Goal: Task Accomplishment & Management: Complete application form

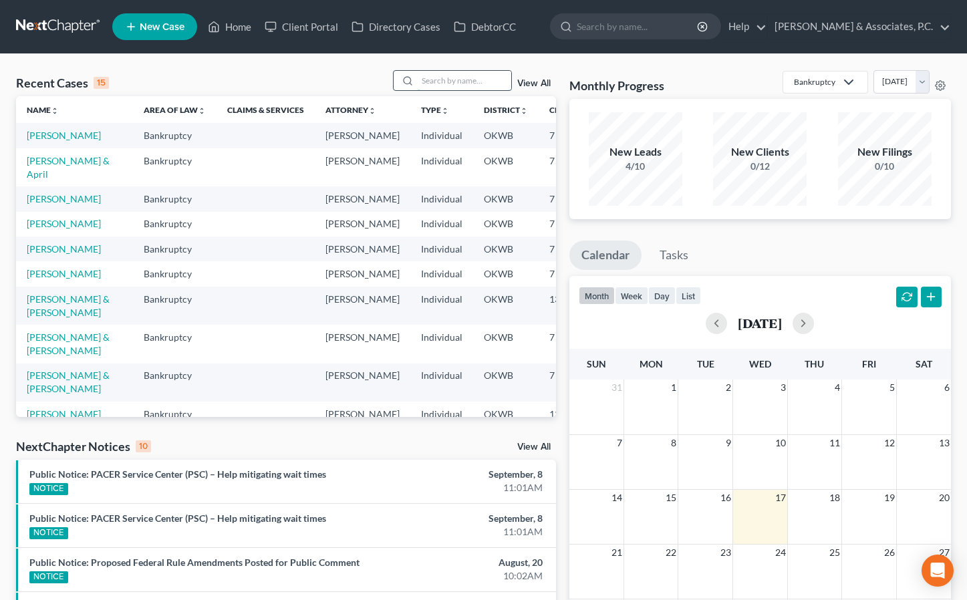
click at [452, 82] on input "search" at bounding box center [465, 80] width 94 height 19
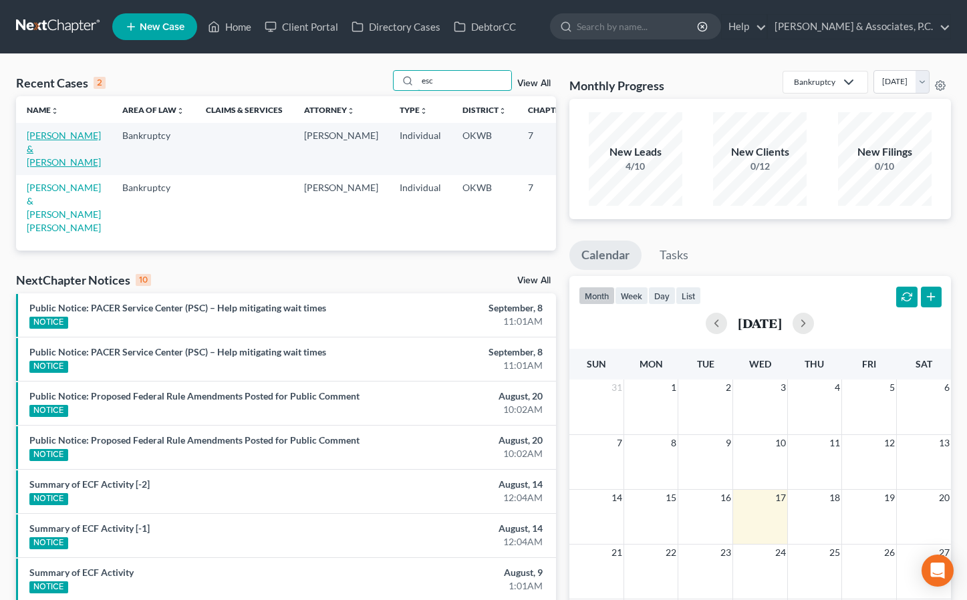
type input "esc"
click at [54, 152] on link "[PERSON_NAME] & [PERSON_NAME]" at bounding box center [64, 149] width 74 height 38
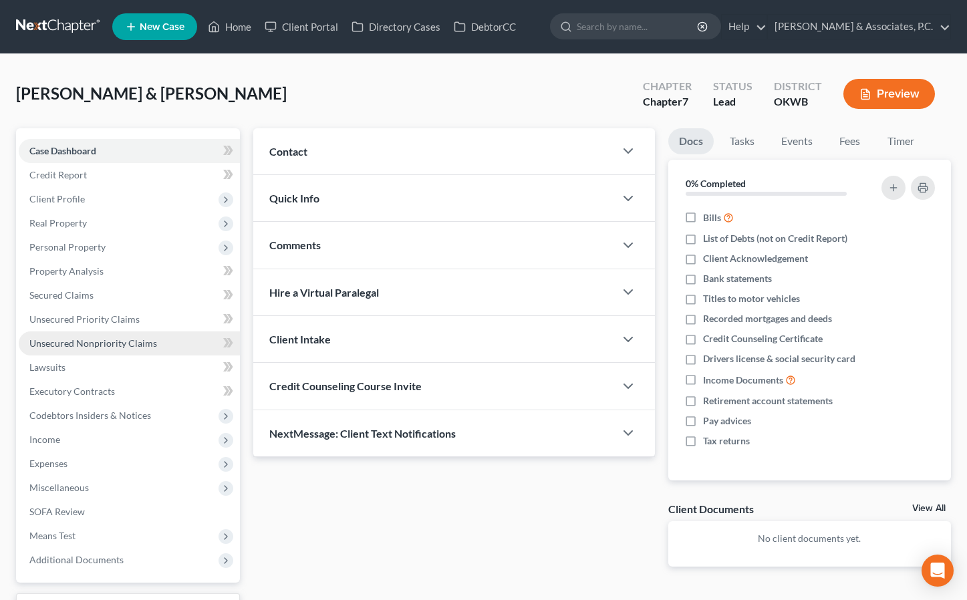
click at [89, 342] on span "Unsecured Nonpriority Claims" at bounding box center [93, 342] width 128 height 11
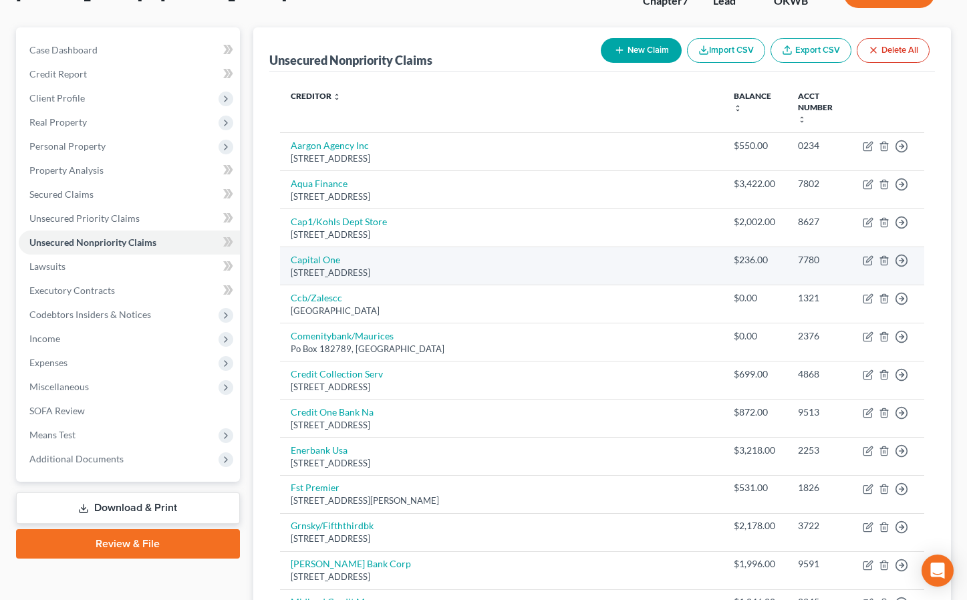
scroll to position [110, 0]
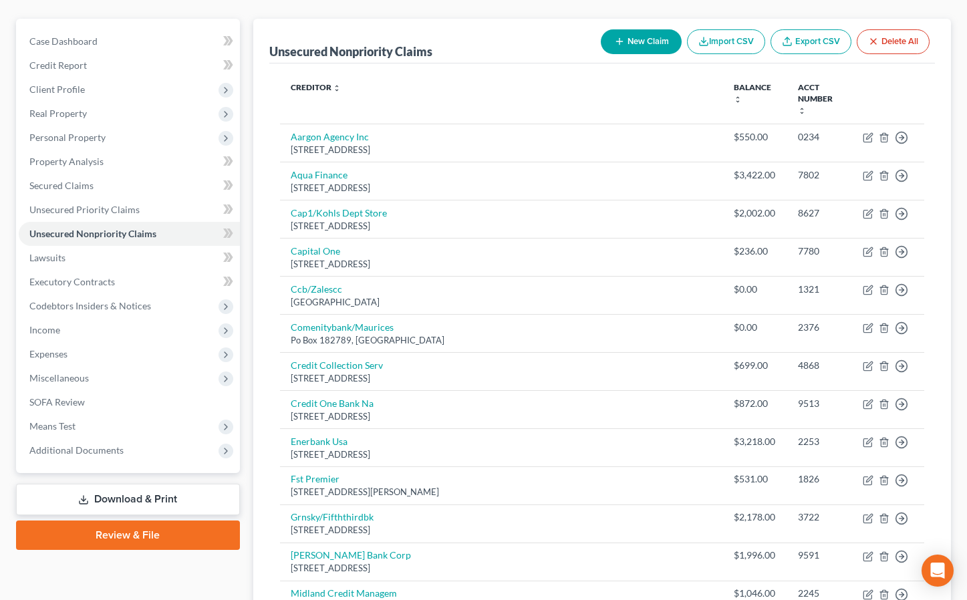
click at [629, 47] on button "New Claim" at bounding box center [641, 41] width 81 height 25
select select "2"
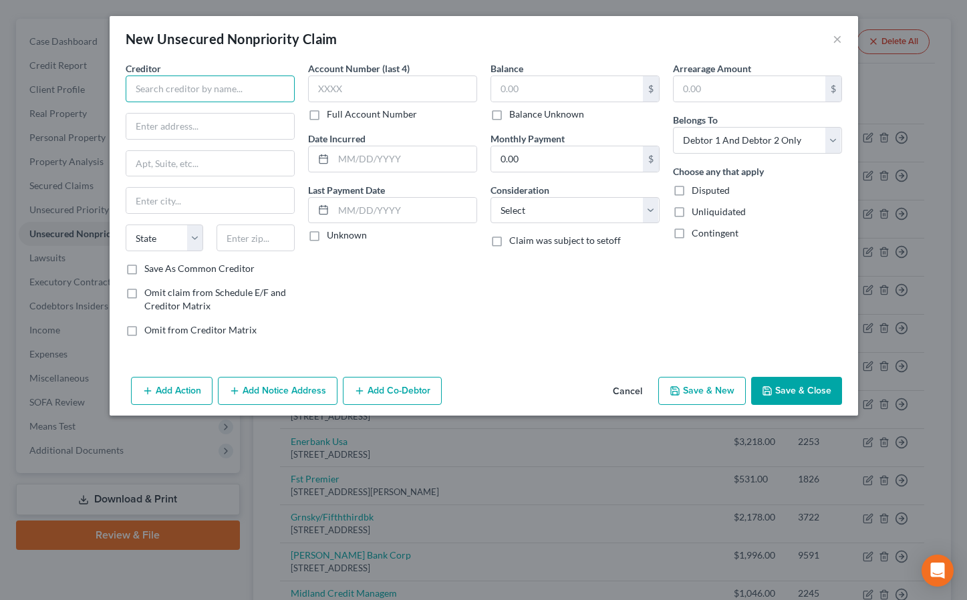
click at [208, 98] on input "text" at bounding box center [210, 88] width 169 height 27
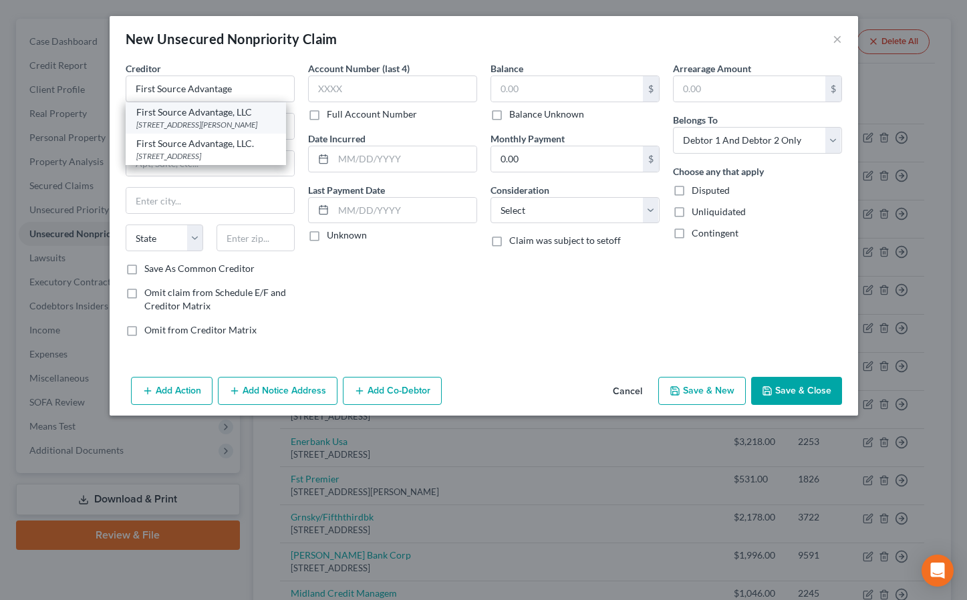
click at [192, 119] on div "[STREET_ADDRESS][PERSON_NAME]" at bounding box center [205, 124] width 139 height 11
type input "First Source Advantage, LLC"
type input "[STREET_ADDRESS][PERSON_NAME]"
type input "Buffalo"
select select "35"
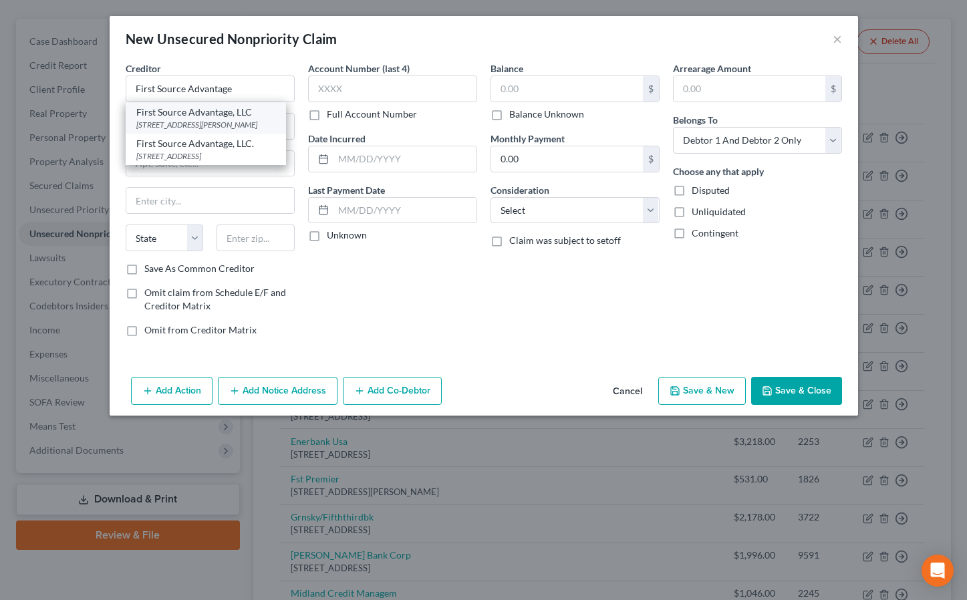
type input "14228"
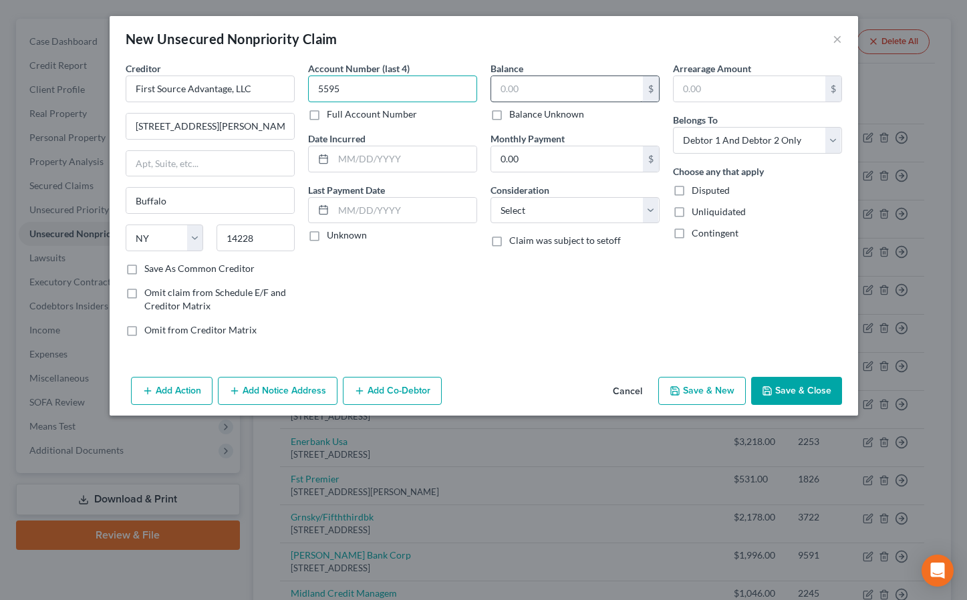
type input "5595"
click at [542, 88] on input "text" at bounding box center [567, 88] width 152 height 25
type input "671.30"
click at [796, 389] on button "Save & Close" at bounding box center [796, 391] width 91 height 28
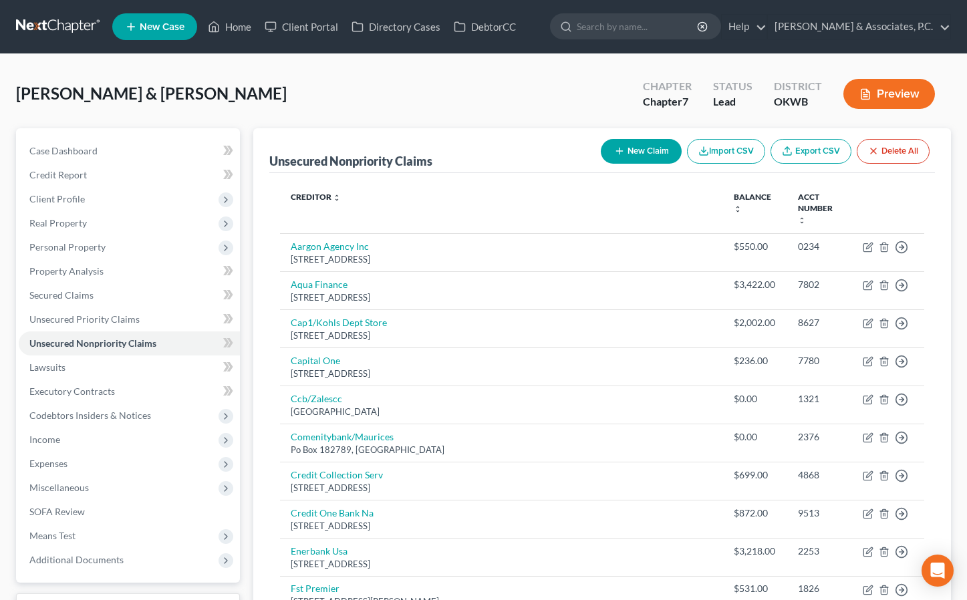
scroll to position [0, 0]
click at [633, 147] on button "New Claim" at bounding box center [641, 151] width 81 height 25
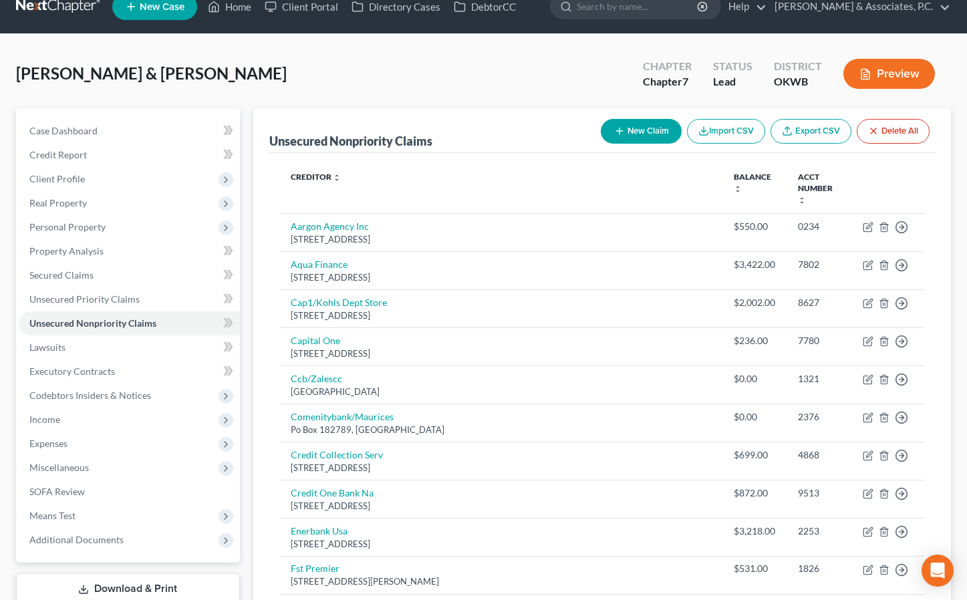
select select "2"
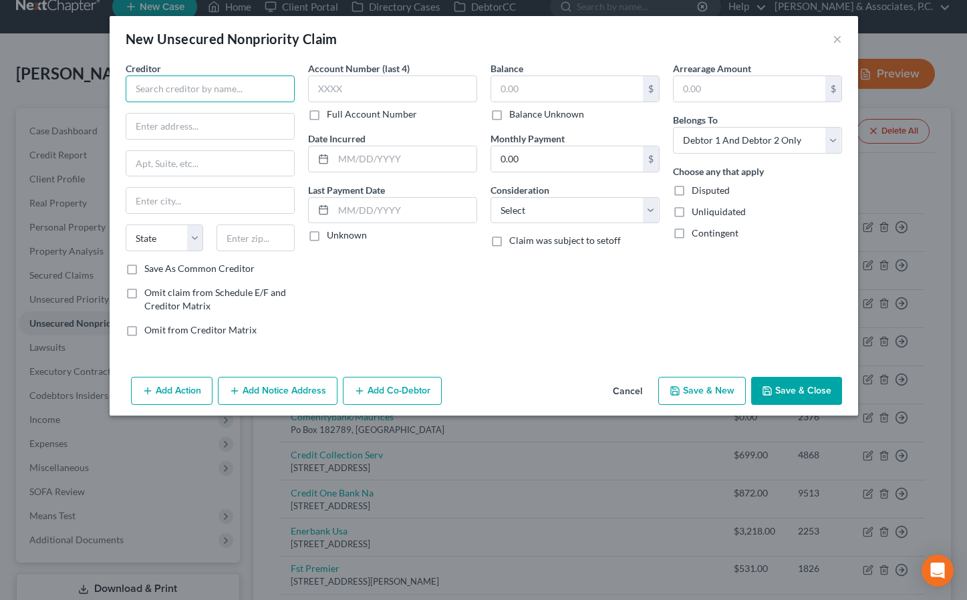
click at [205, 84] on input "text" at bounding box center [210, 88] width 169 height 27
type input "Uprova"
type input "[STREET_ADDRESS]"
type input "[GEOGRAPHIC_DATA]"
select select "4"
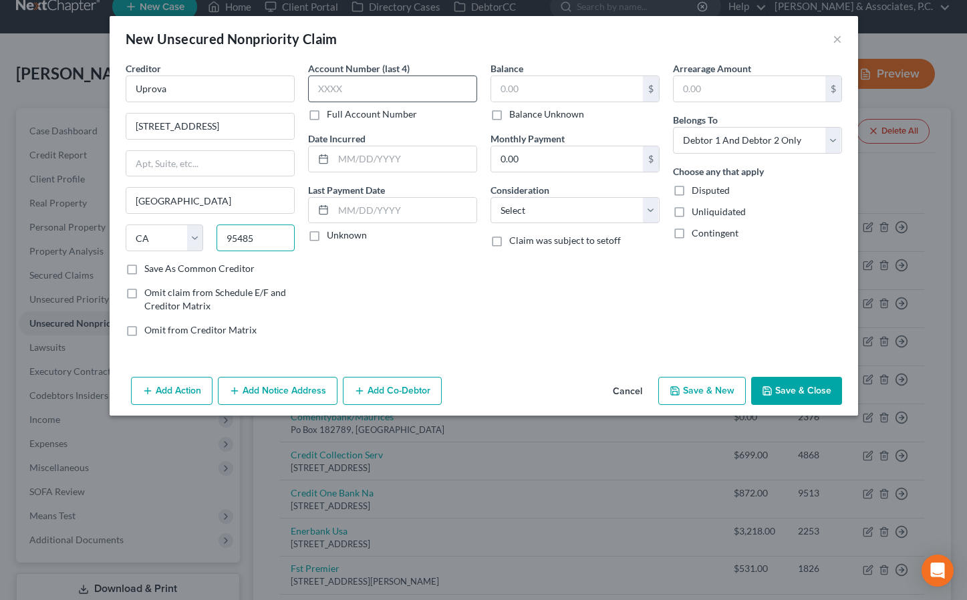
type input "95485"
type input "7371"
click at [521, 87] on input "text" at bounding box center [567, 88] width 152 height 25
type input "1,457.38"
click at [799, 389] on button "Save & Close" at bounding box center [796, 391] width 91 height 28
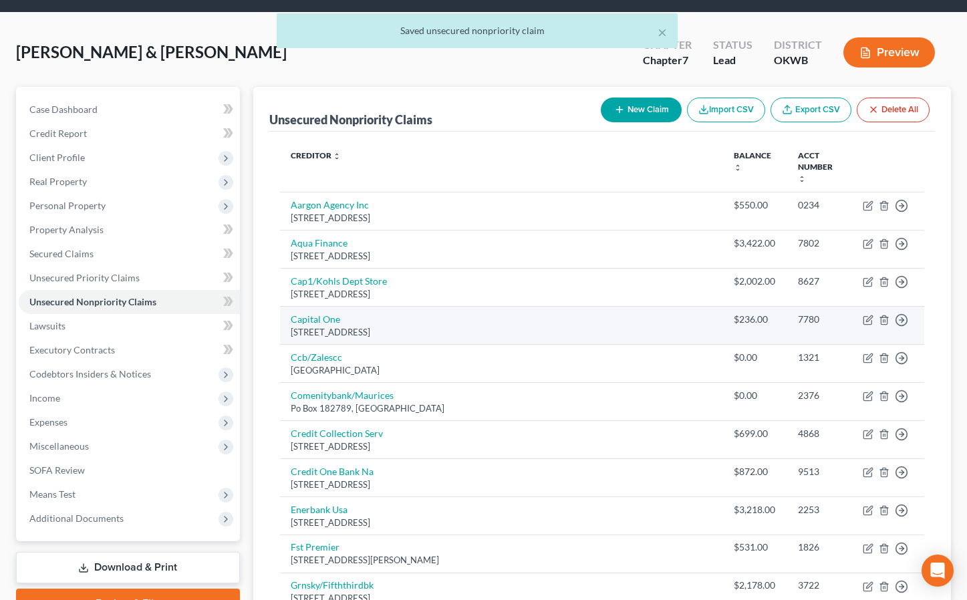
scroll to position [45, 0]
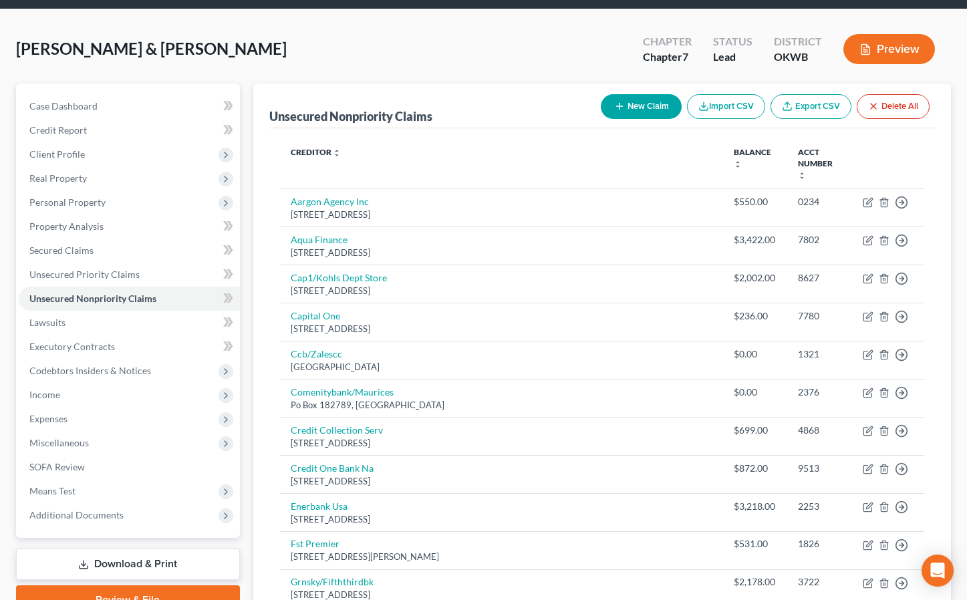
click at [644, 96] on button "New Claim" at bounding box center [641, 106] width 81 height 25
select select "2"
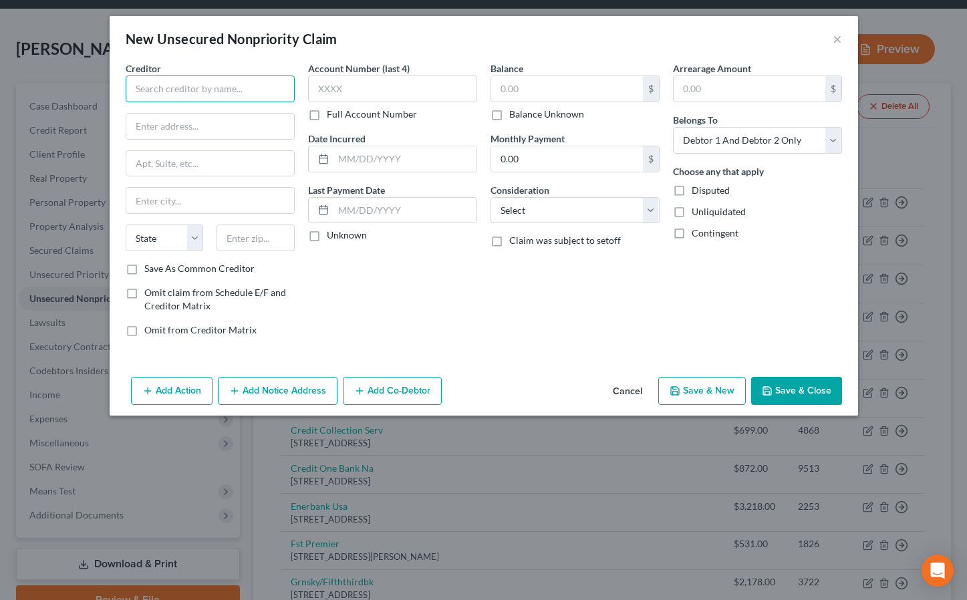
click at [148, 77] on input "text" at bounding box center [210, 88] width 169 height 27
type input "Cash Advance Now"
type input "PO Box 569"
type input "[PERSON_NAME]"
select select "27"
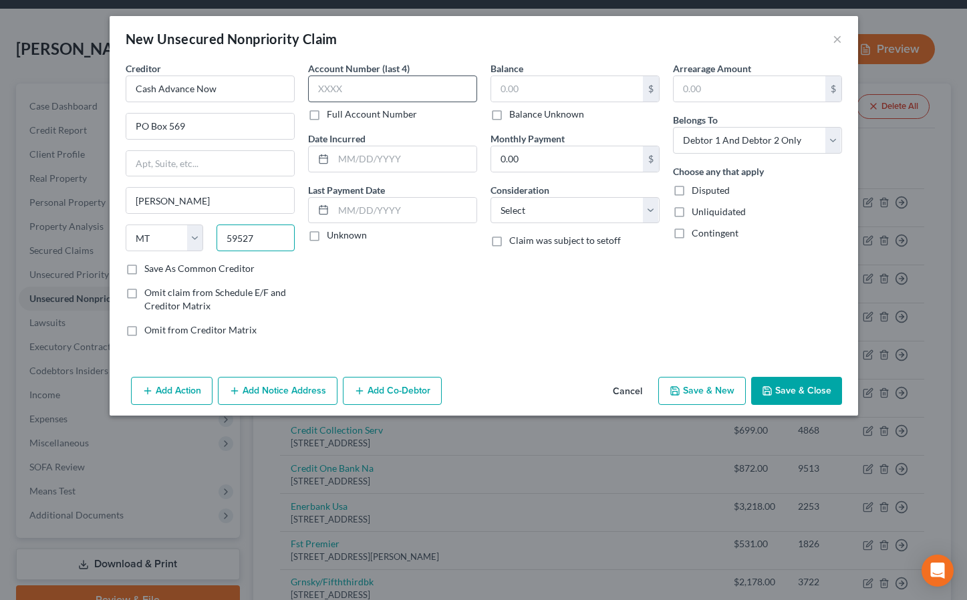
type input "59527"
click at [532, 92] on input "text" at bounding box center [567, 88] width 152 height 25
type input "1,420.54"
click at [788, 389] on button "Save & Close" at bounding box center [796, 391] width 91 height 28
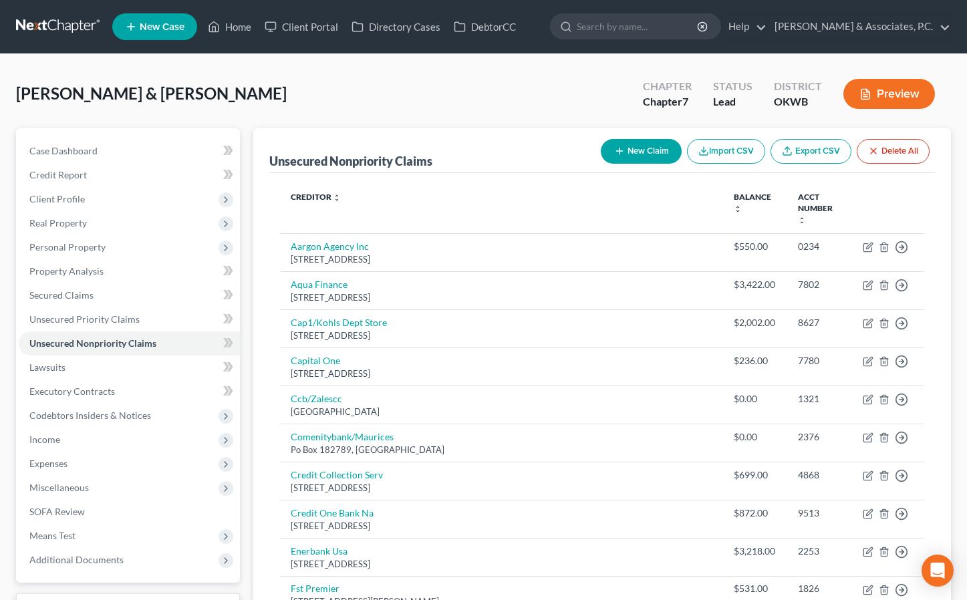
scroll to position [0, 0]
click at [649, 148] on button "New Claim" at bounding box center [641, 151] width 81 height 25
select select "2"
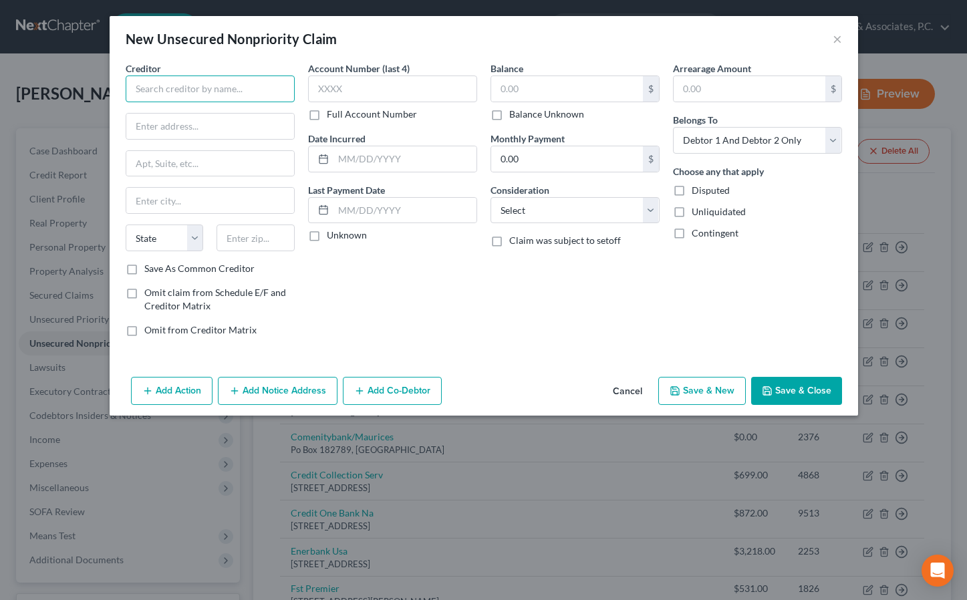
click at [230, 90] on input "text" at bounding box center [210, 88] width 169 height 27
type input "Spot Loan/ Spire Recovery Solutions"
type input "[STREET_ADDRESS]"
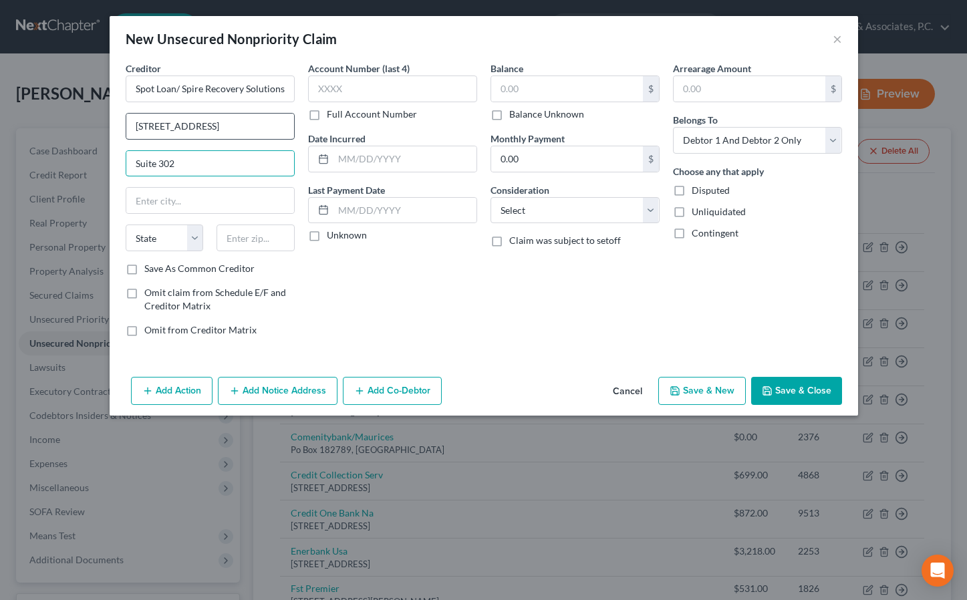
type input "Suite 302"
type input "Lockport"
select select "35"
type input "14094"
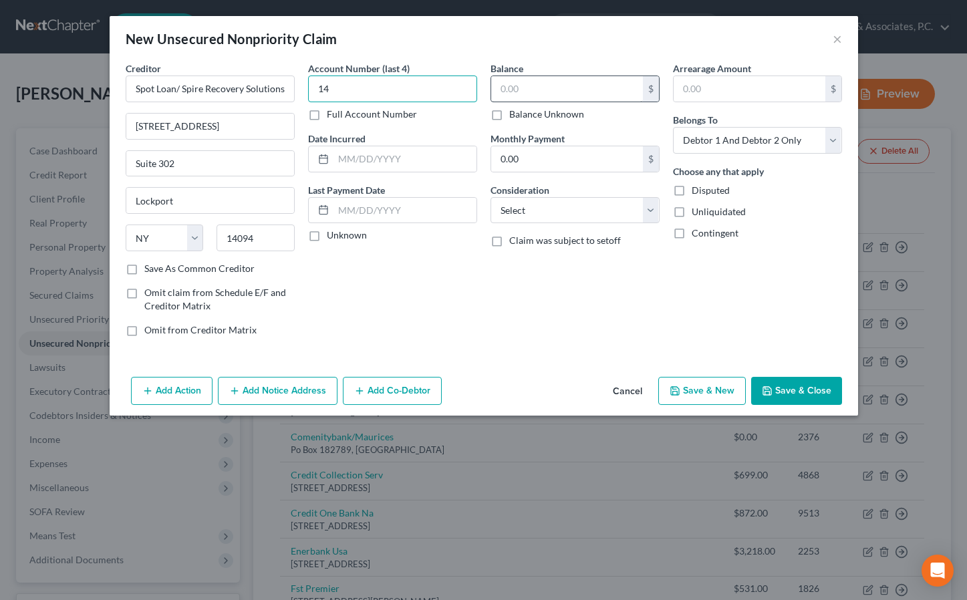
type input "1"
type input "1026"
click at [561, 90] on input "text" at bounding box center [567, 88] width 152 height 25
type input "2,185.44"
click at [800, 386] on button "Save & Close" at bounding box center [796, 391] width 91 height 28
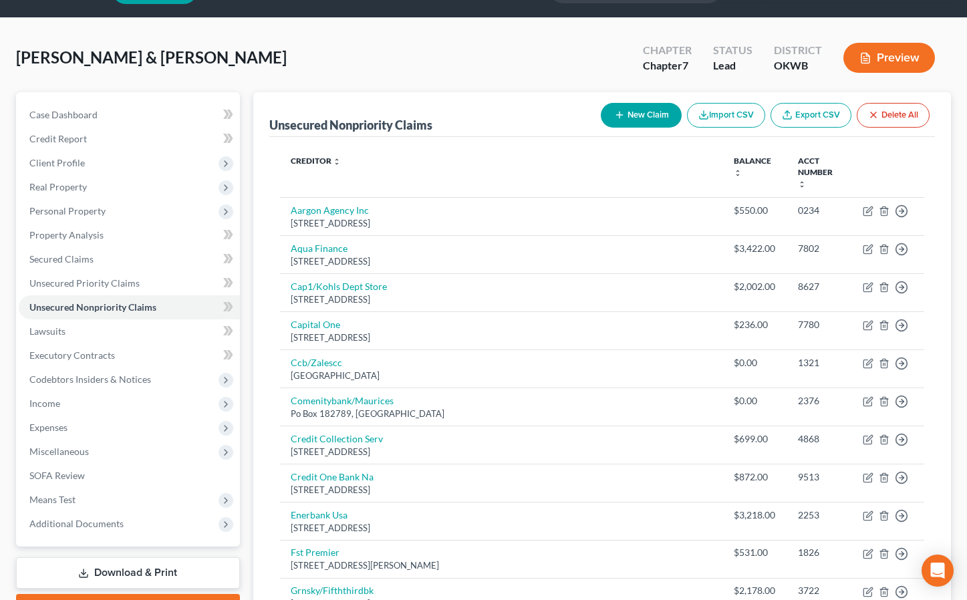
scroll to position [35, 0]
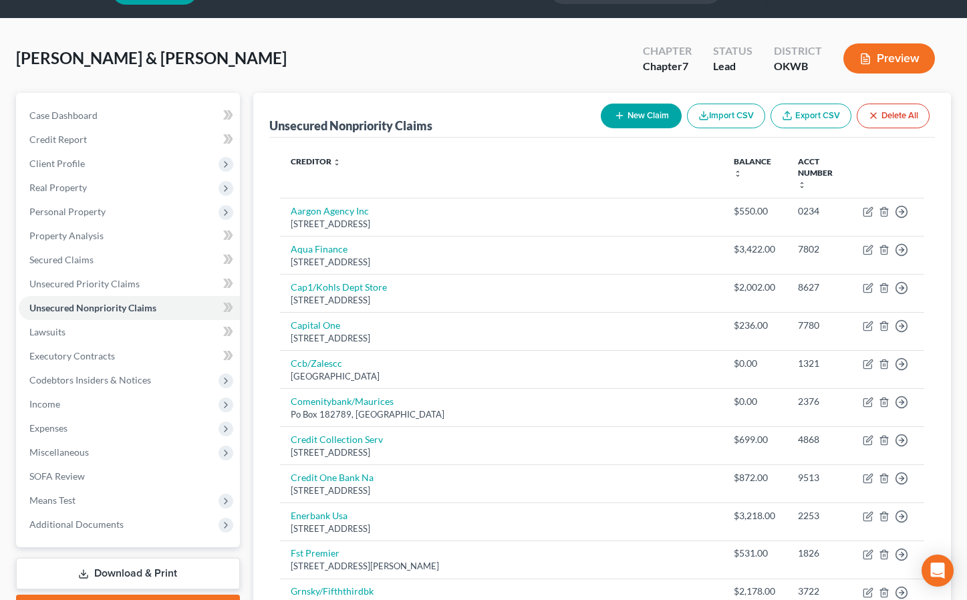
click at [645, 118] on button "New Claim" at bounding box center [641, 116] width 81 height 25
select select "2"
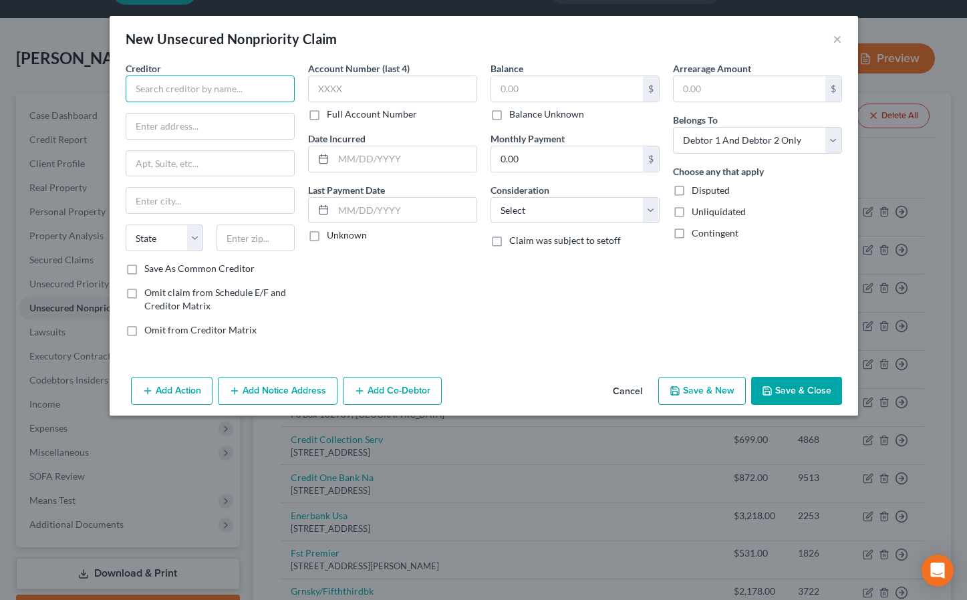
click at [140, 86] on input "text" at bounding box center [210, 88] width 169 height 27
type input "Post Lake Lending"
type input "PO Box 9010"
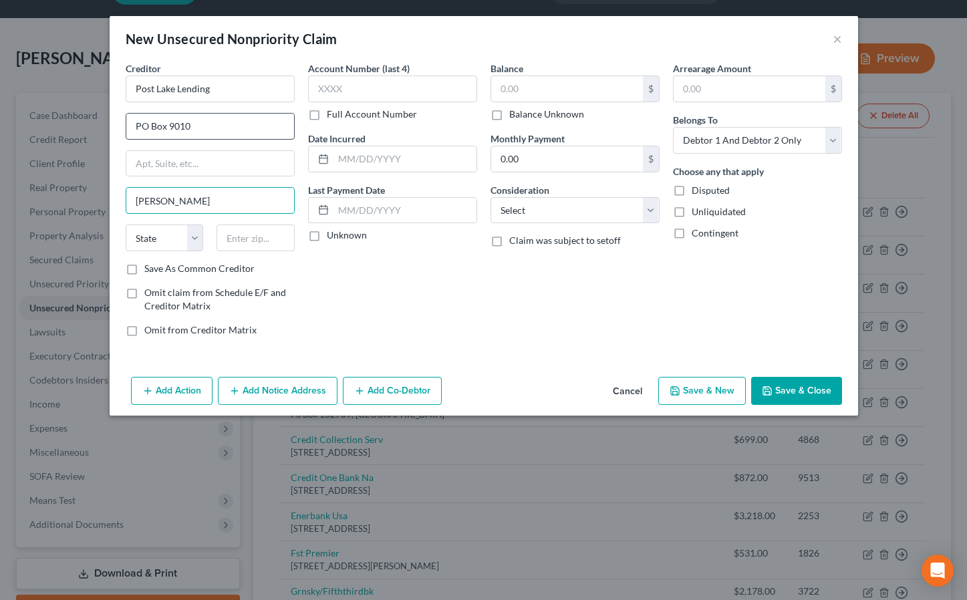
type input "[PERSON_NAME]"
select select "3"
type input "85214"
type input "Mesa"
type input "9773"
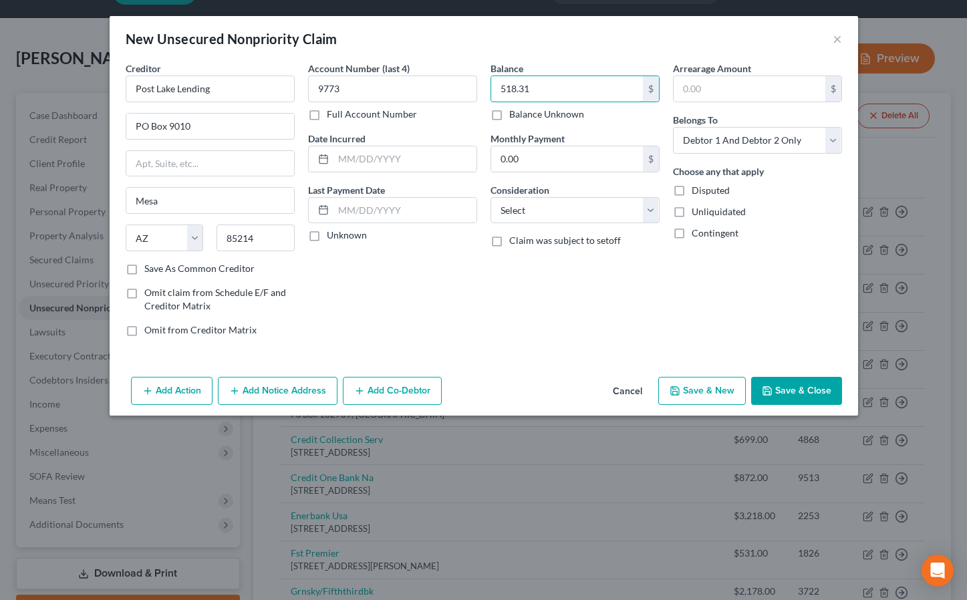
type input "518.31"
click at [790, 383] on button "Save & Close" at bounding box center [796, 391] width 91 height 28
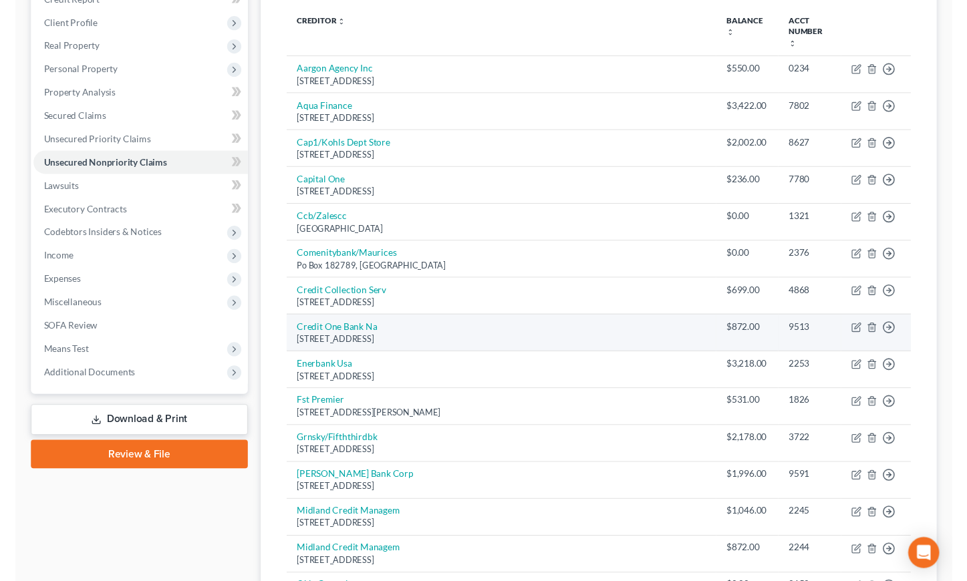
scroll to position [100, 0]
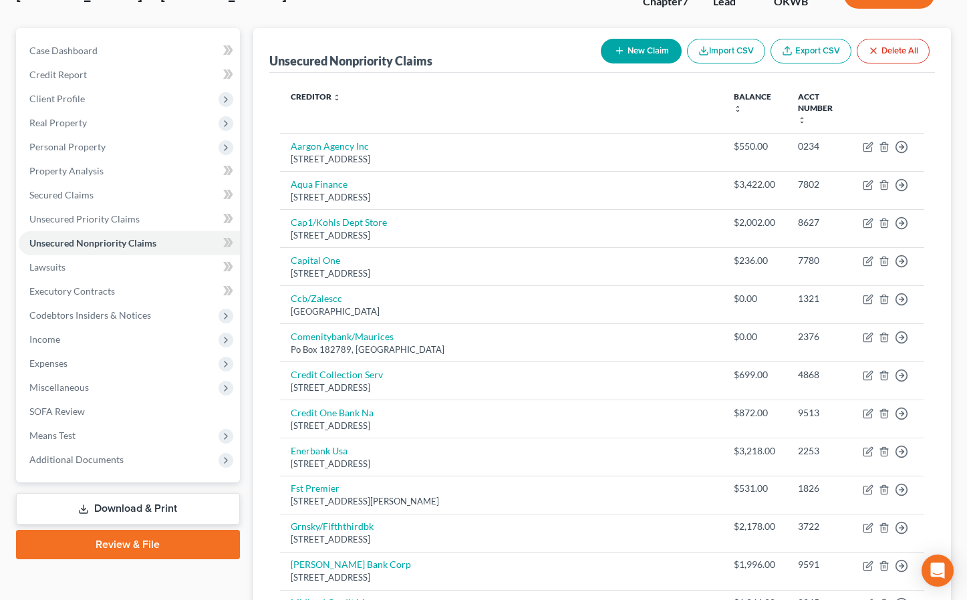
click at [641, 53] on button "New Claim" at bounding box center [641, 51] width 81 height 25
select select "2"
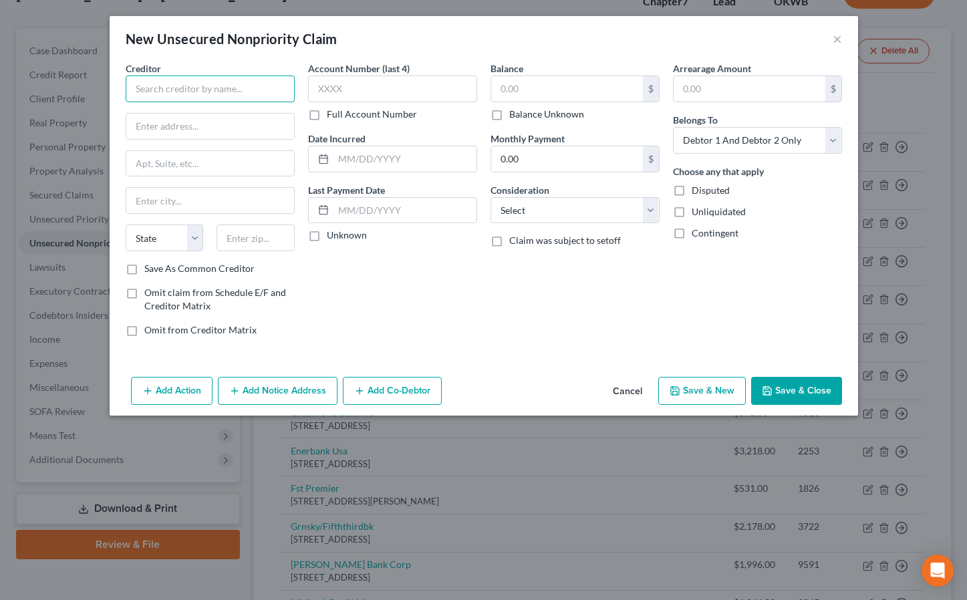
click at [188, 89] on input "text" at bounding box center [210, 88] width 169 height 27
type input "Money Messian"
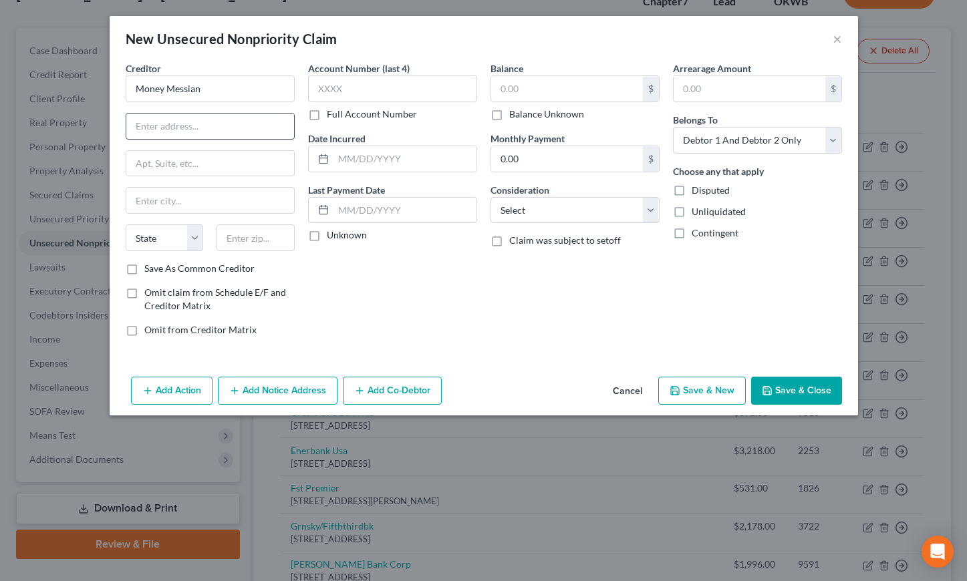
click at [166, 129] on input "text" at bounding box center [210, 126] width 168 height 25
paste input "[STREET_ADDRESS]"
drag, startPoint x: 180, startPoint y: 125, endPoint x: 265, endPoint y: 128, distance: 84.9
click at [265, 128] on input "[STREET_ADDRESS]" at bounding box center [210, 126] width 168 height 25
type input "[STREET_ADDRESS]"
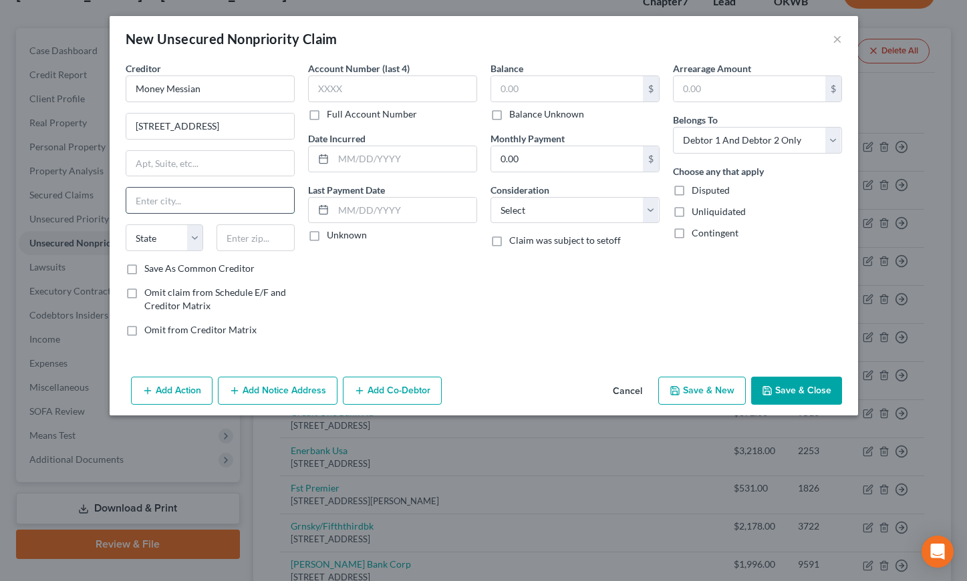
paste input "Kahnawake Mohawk"
type input "Kahnawake Mohawk"
type input "Lot 110"
click at [270, 132] on input "[STREET_ADDRESS]" at bounding box center [210, 126] width 168 height 25
type input "[STREET_ADDRESS]"
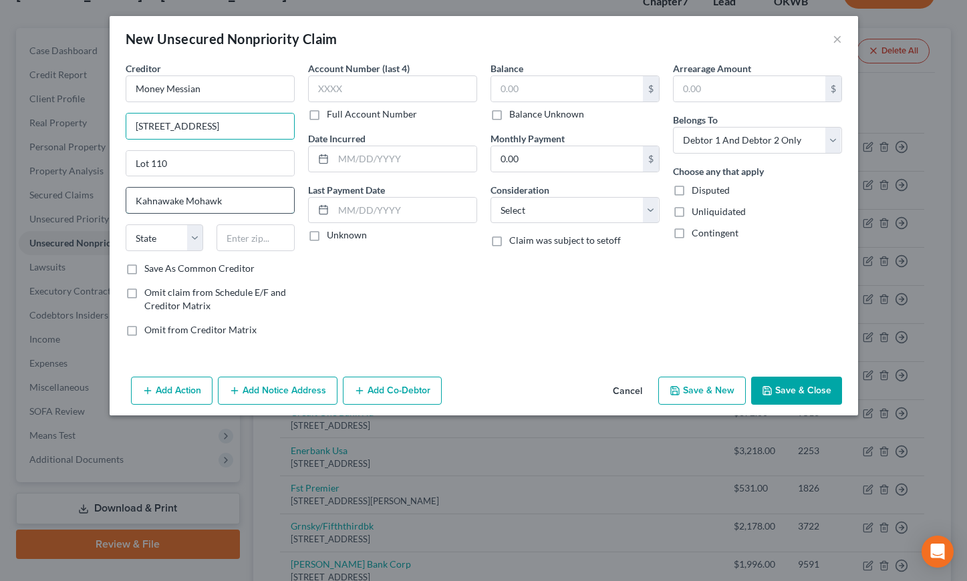
click at [229, 201] on input "Kahnawake Mohawk" at bounding box center [210, 200] width 168 height 25
drag, startPoint x: 236, startPoint y: 205, endPoint x: 77, endPoint y: 198, distance: 158.5
click at [77, 198] on div "New Unsecured Nonpriority Claim × Creditor * Money Messian [STREET_ADDRESS] Lot…" at bounding box center [483, 290] width 967 height 581
click at [188, 167] on input "Lot 110" at bounding box center [210, 163] width 168 height 25
paste input "Kahnawake Mohawk"
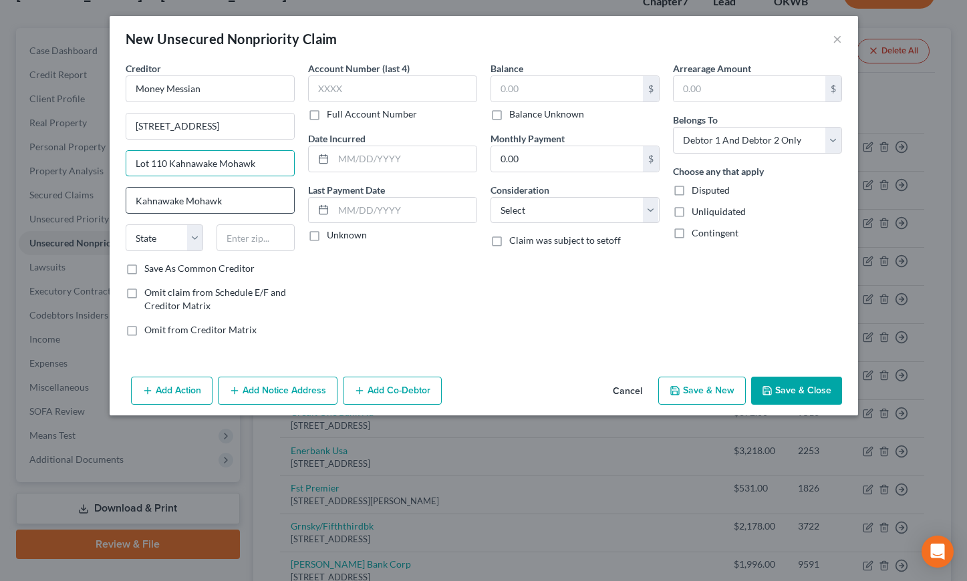
type input "Lot 110 Kahnawake Mohawk"
drag, startPoint x: 193, startPoint y: 203, endPoint x: 37, endPoint y: 197, distance: 155.8
click at [37, 197] on div "New Unsecured Nonpriority Claim × Creditor * Money Messian [STREET_ADDRESS] Kah…" at bounding box center [483, 290] width 967 height 581
paste input "[GEOGRAPHIC_DATA]"
type input "[GEOGRAPHIC_DATA]"
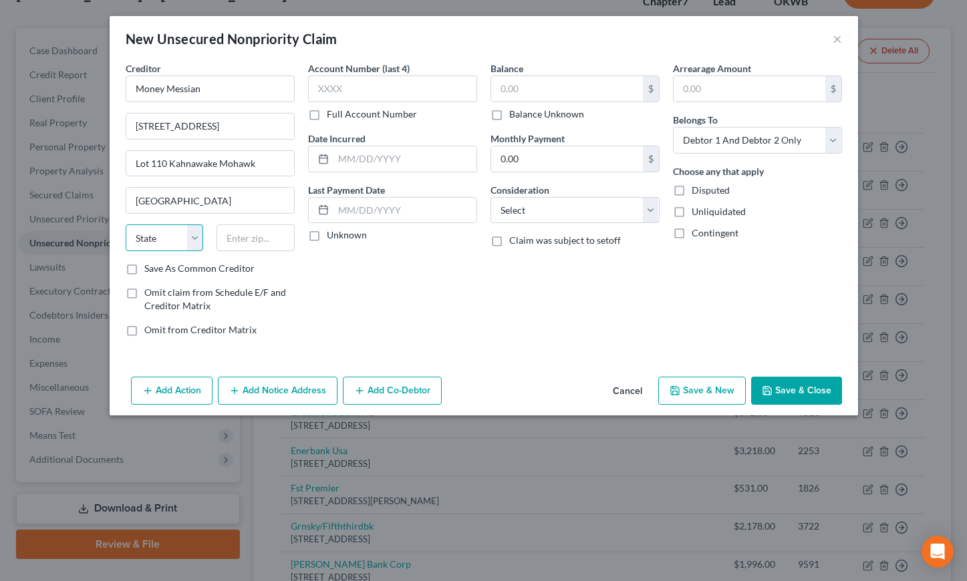
select select "4"
click at [308, 259] on div "Account Number (last 4) Full Account Number Date Incurred Last Payment Date Unk…" at bounding box center [392, 204] width 182 height 286
click at [223, 96] on input "Money Messian" at bounding box center [210, 88] width 169 height 27
type input "Money Messiah"
click at [463, 297] on div "Account Number (last 4) Full Account Number Date Incurred Last Payment Date Unk…" at bounding box center [392, 204] width 182 height 286
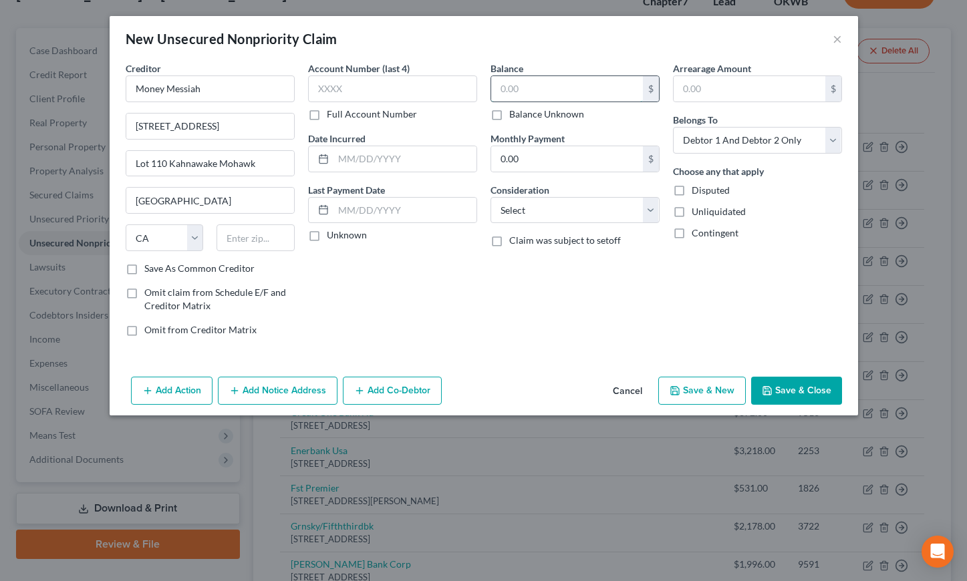
click at [548, 96] on input "text" at bounding box center [567, 88] width 152 height 25
type input "1,450.00"
click at [792, 381] on button "Save & Close" at bounding box center [796, 391] width 91 height 28
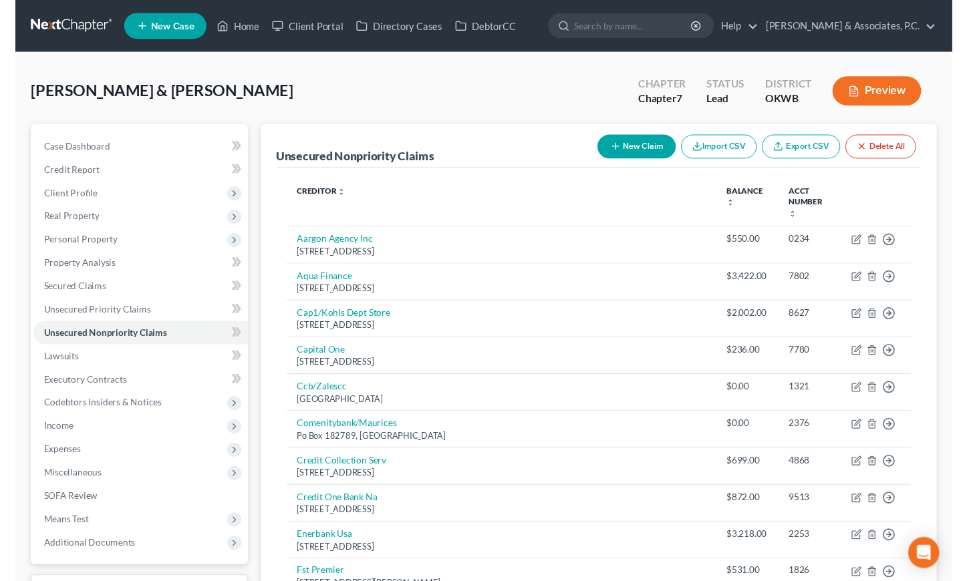
scroll to position [0, 0]
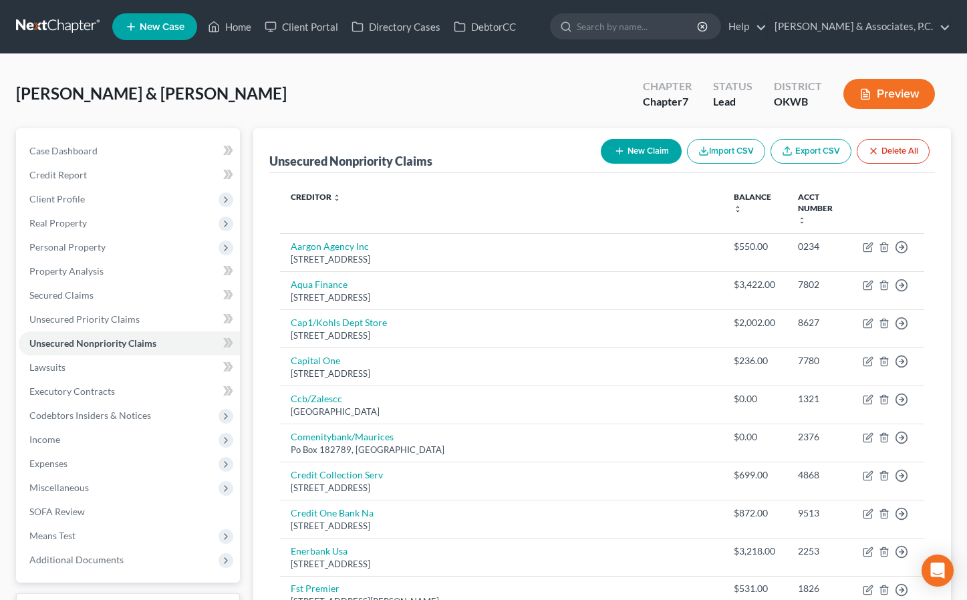
click at [623, 152] on button "New Claim" at bounding box center [641, 151] width 81 height 25
select select "2"
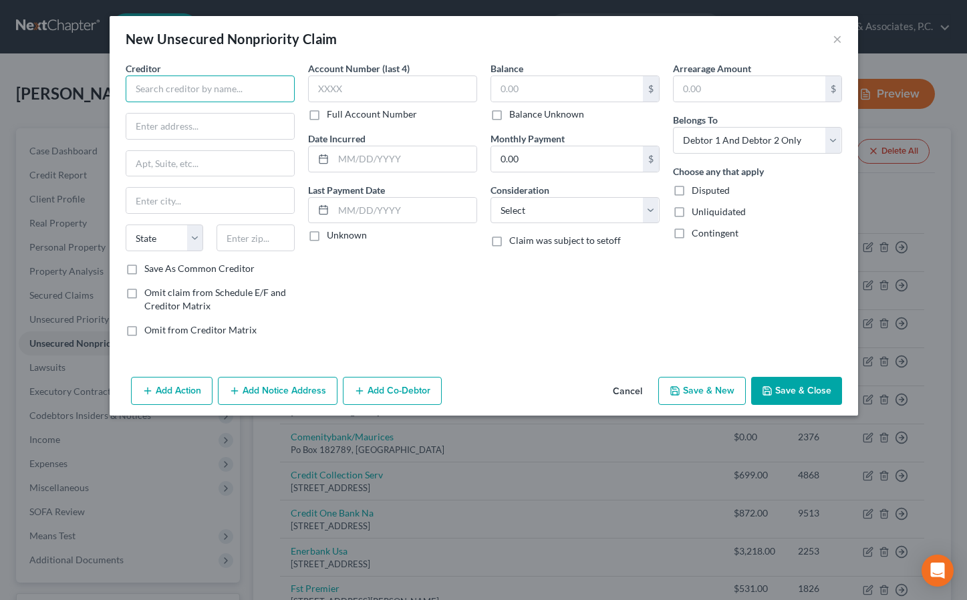
click at [204, 98] on input "text" at bounding box center [210, 88] width 169 height 27
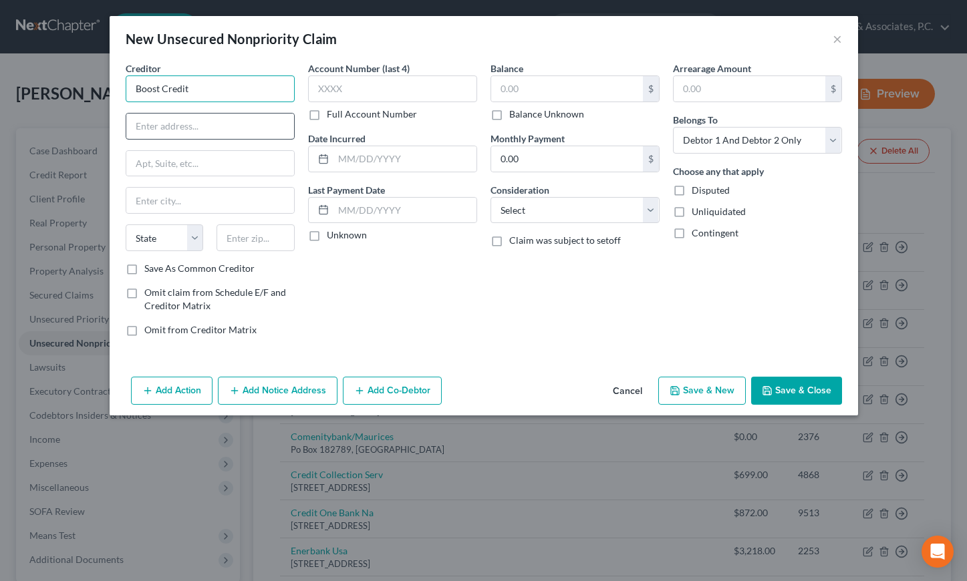
type input "Boost Credit"
paste input "[STREET_ADDRESS][PERSON_NAME]"
drag, startPoint x: 195, startPoint y: 125, endPoint x: 267, endPoint y: 133, distance: 71.9
click at [267, 133] on input "[STREET_ADDRESS][PERSON_NAME]" at bounding box center [210, 126] width 168 height 25
type input "[STREET_ADDRESS][PERSON_NAME]"
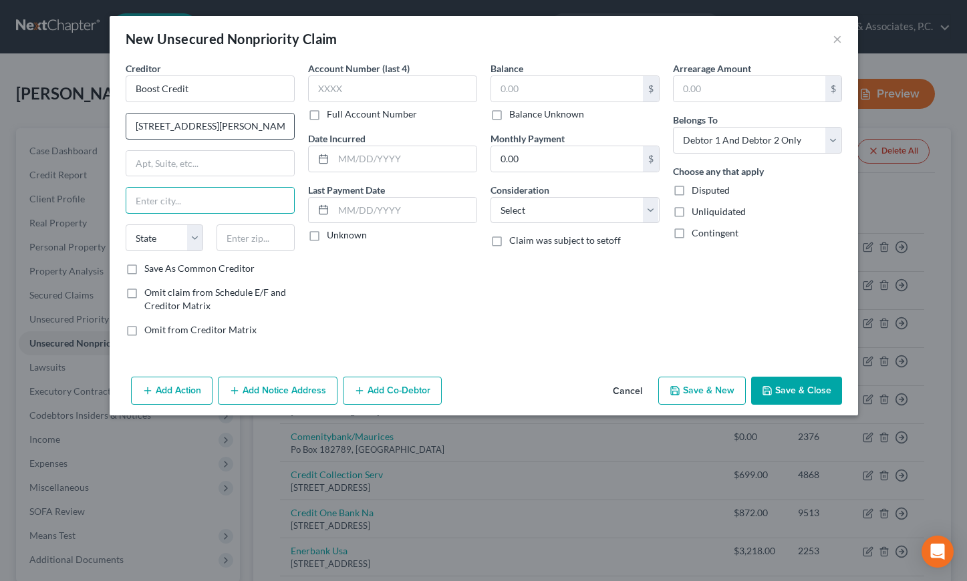
paste input "[GEOGRAPHIC_DATA]"
type input "[GEOGRAPHIC_DATA]"
select select "4"
type input "95928"
type input "Chico"
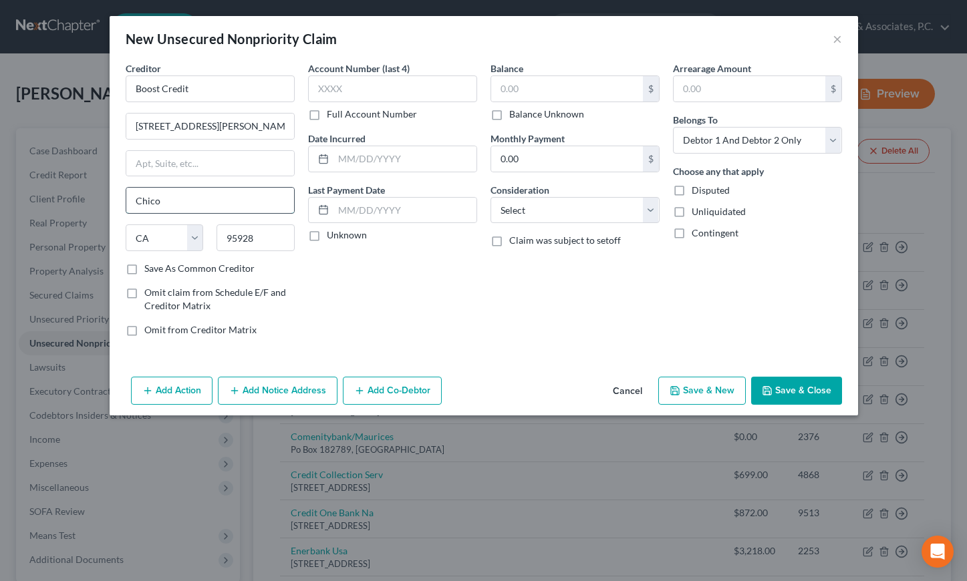
drag, startPoint x: 214, startPoint y: 197, endPoint x: 128, endPoint y: 197, distance: 86.2
click at [128, 197] on input "Chico" at bounding box center [210, 200] width 168 height 25
click at [425, 319] on div "Account Number (last 4) Full Account Number Date Incurred Last Payment Date Unk…" at bounding box center [392, 204] width 182 height 286
click at [518, 88] on input "text" at bounding box center [567, 88] width 152 height 25
type input "408.10"
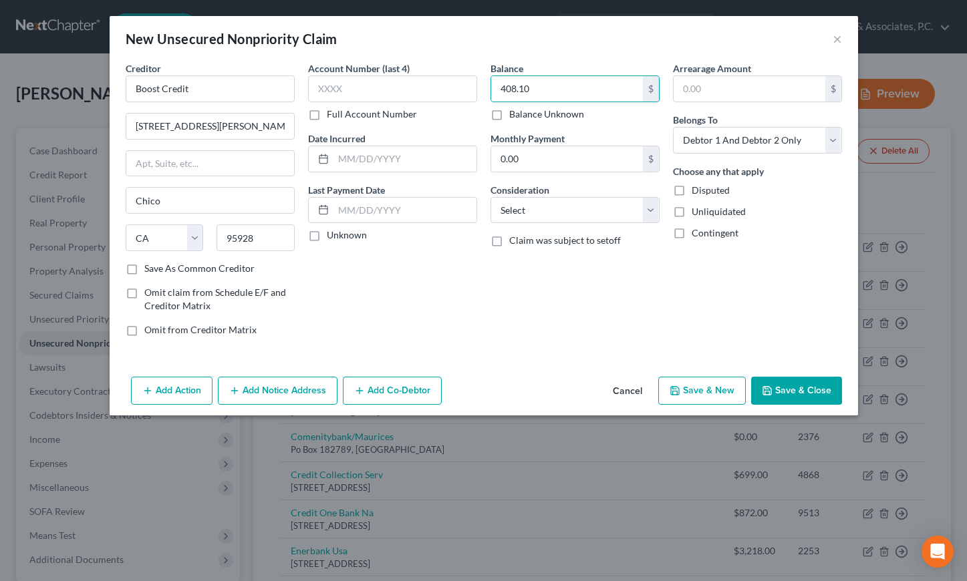
click at [802, 387] on button "Save & Close" at bounding box center [796, 391] width 91 height 28
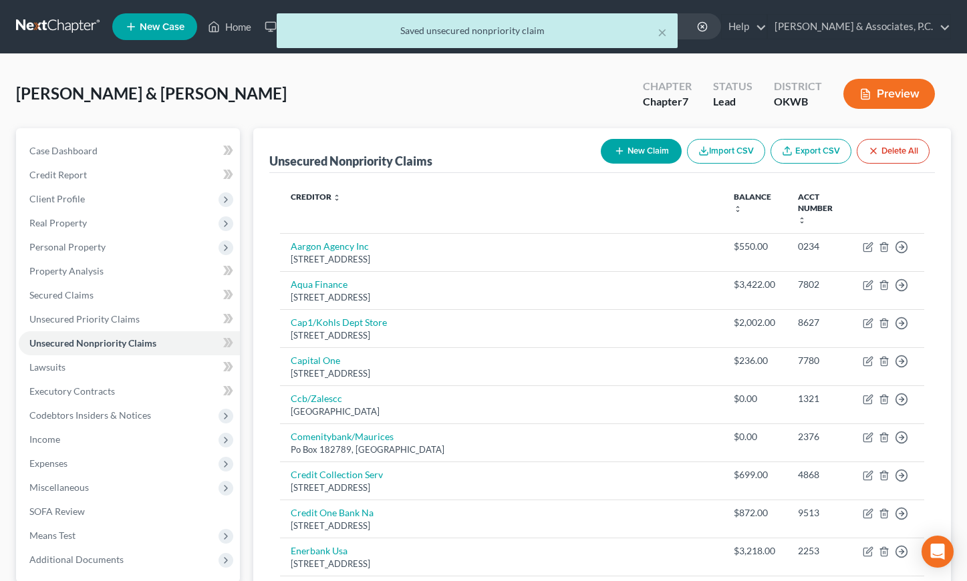
click at [637, 149] on button "New Claim" at bounding box center [641, 151] width 81 height 25
select select "2"
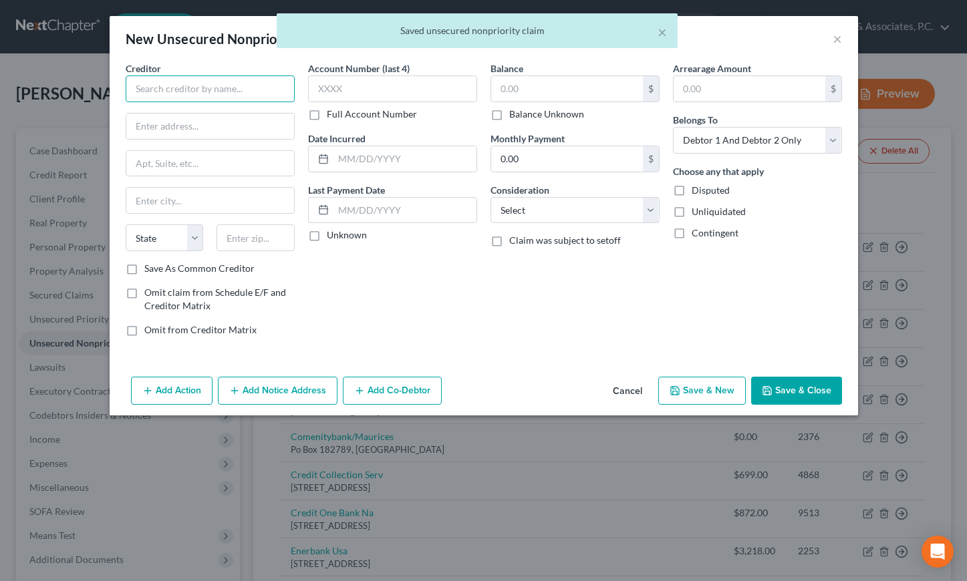
click at [154, 90] on input "text" at bounding box center [210, 88] width 169 height 27
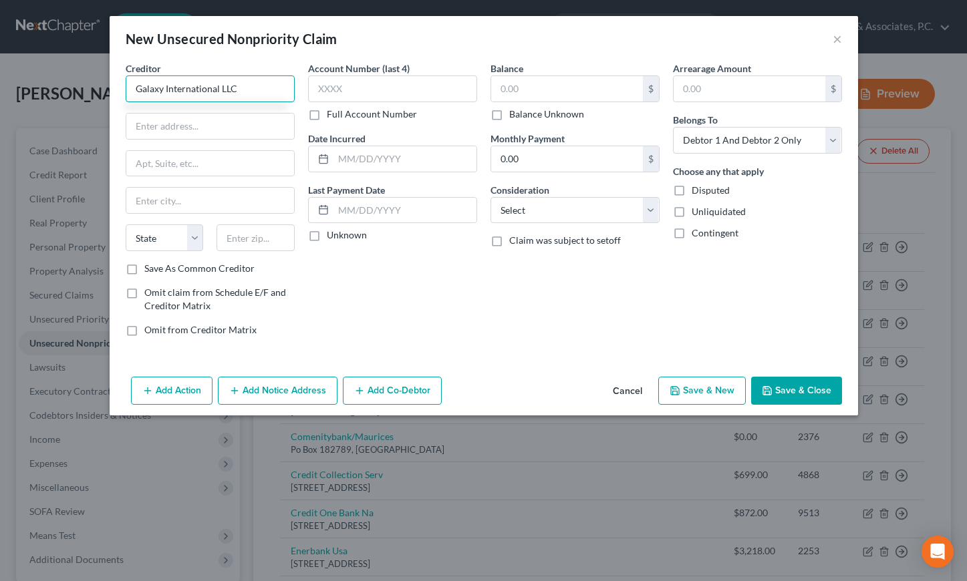
type input "Galaxy International LLC"
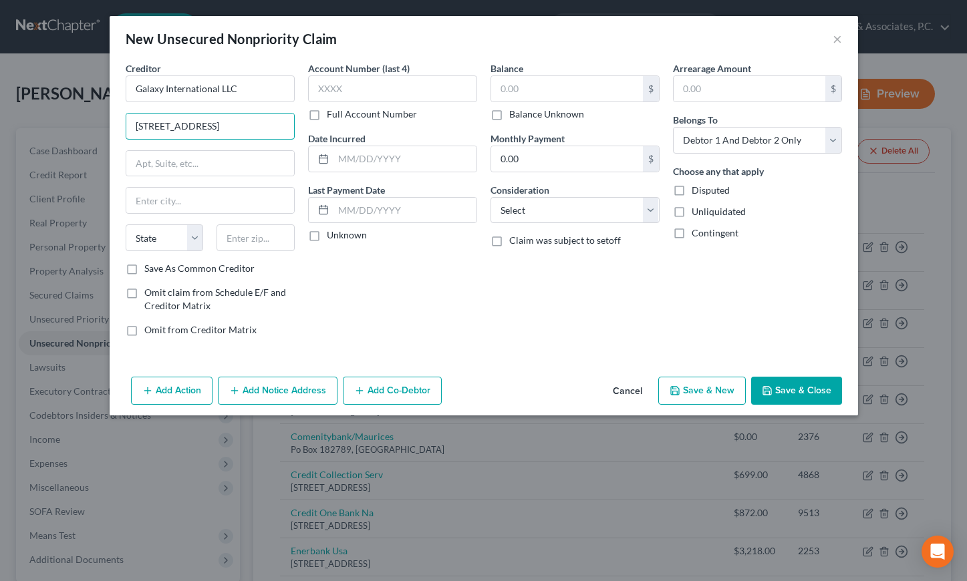
type input "[STREET_ADDRESS]"
click at [458, 268] on div "Account Number (last 4) Full Account Number Date Incurred Last Payment Date Unk…" at bounding box center [392, 204] width 182 height 286
type input "Suite 200"
type input "Brockfield"
select select "52"
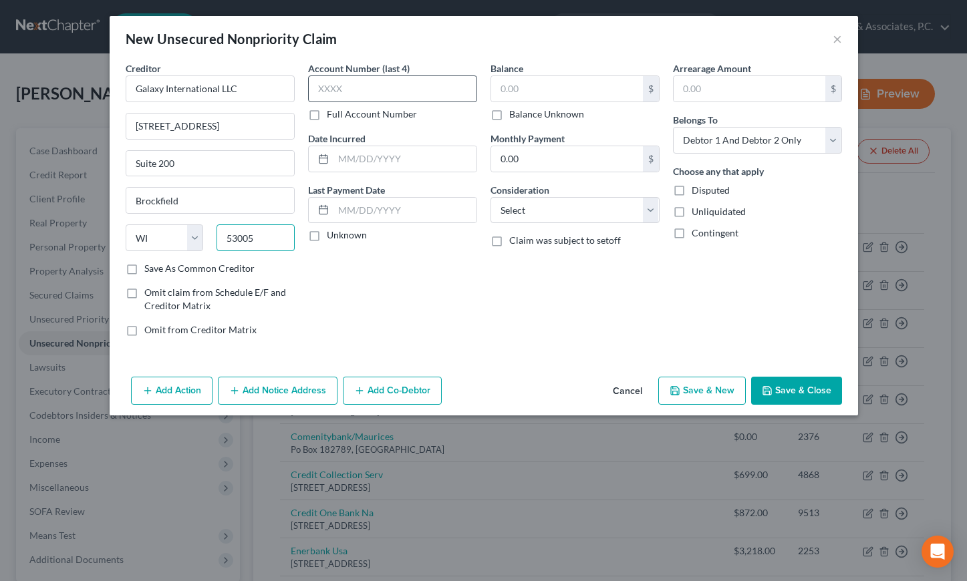
type input "53005"
type input "Brookfield"
type input "3659"
click at [509, 89] on input "text" at bounding box center [567, 88] width 152 height 25
type input "11,969.91"
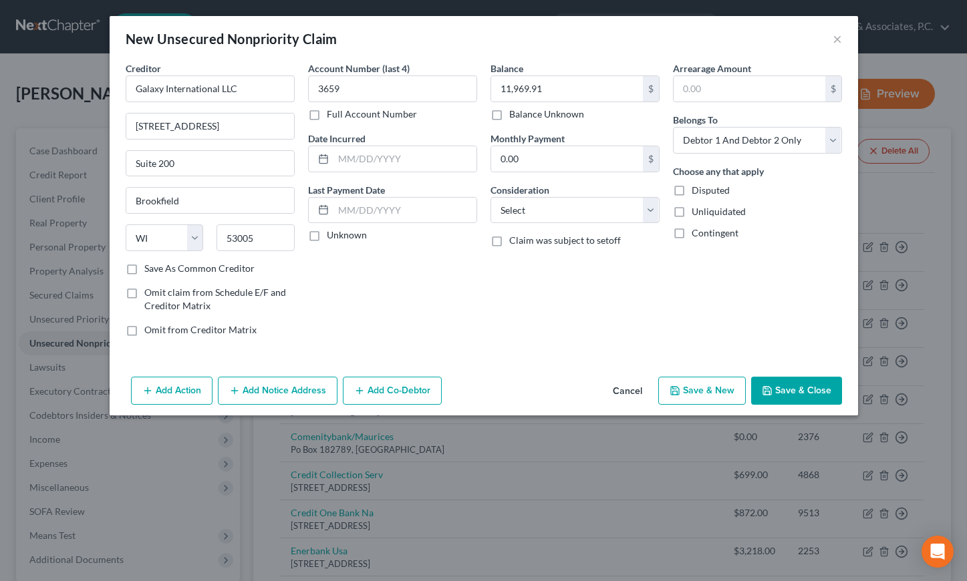
click at [480, 271] on div "Account Number (last 4) 3659 Full Account Number Date Incurred Last Payment Dat…" at bounding box center [392, 204] width 182 height 286
click at [787, 395] on button "Save & Close" at bounding box center [796, 391] width 91 height 28
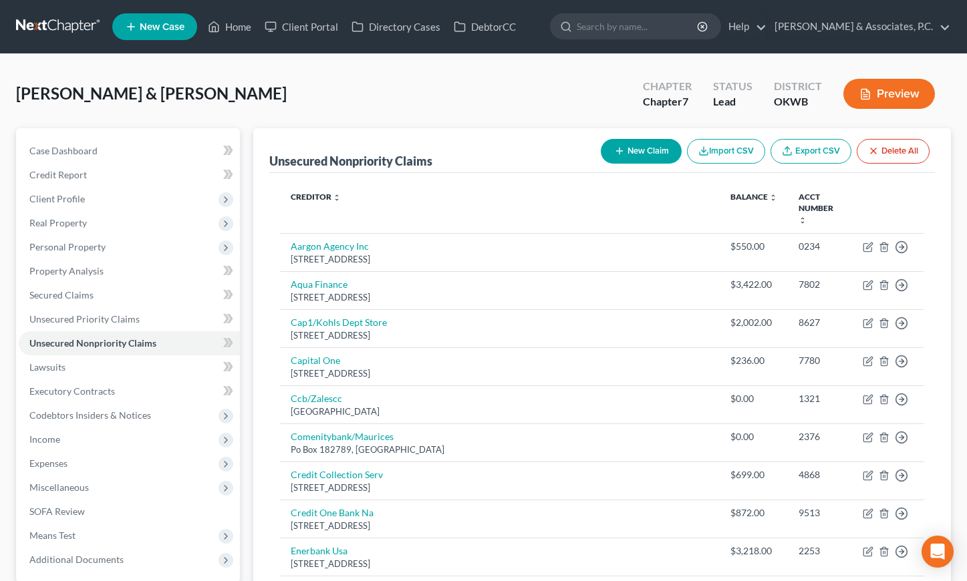
click at [639, 152] on button "New Claim" at bounding box center [641, 151] width 81 height 25
select select "2"
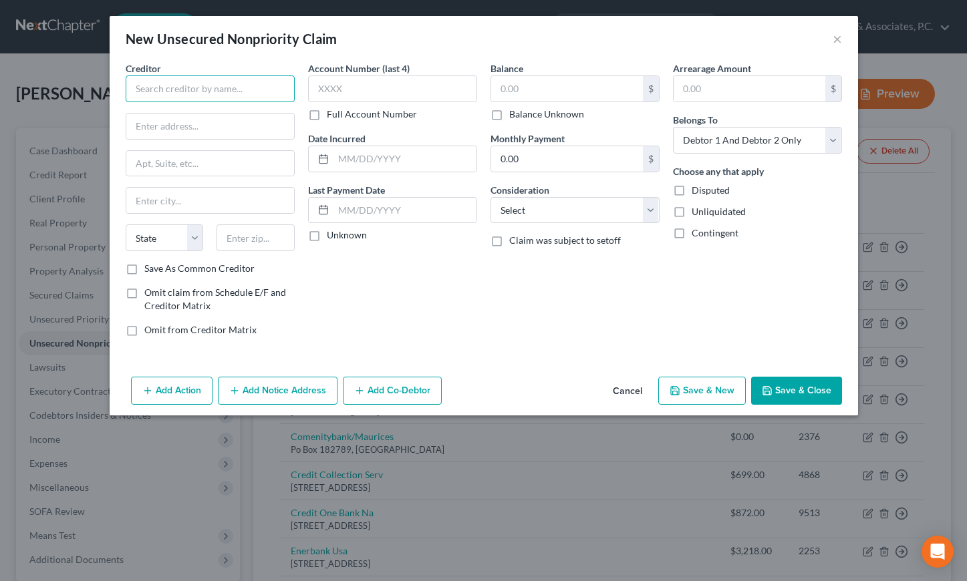
click at [190, 90] on input "text" at bounding box center [210, 88] width 169 height 27
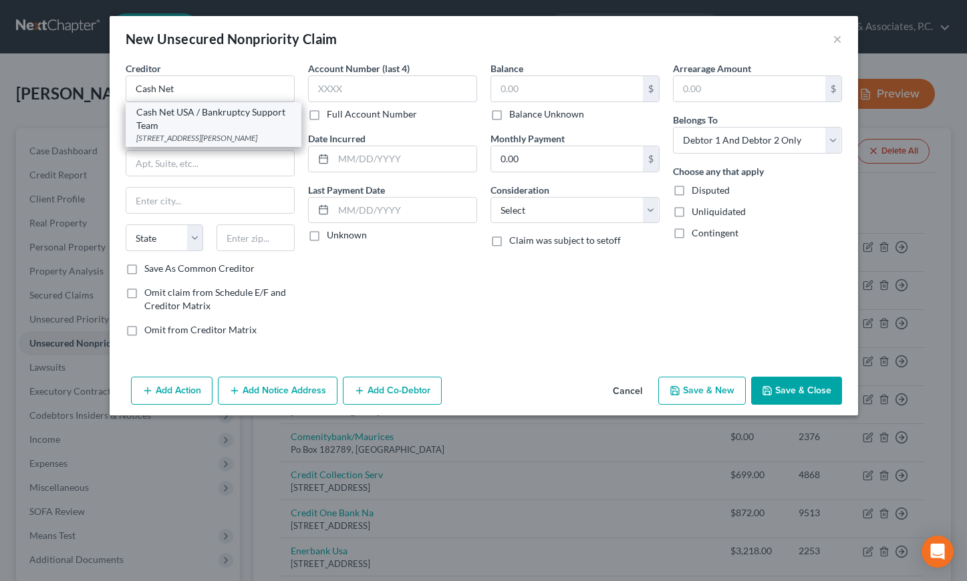
click at [205, 128] on div "Cash Net USA / Bankruptcy Support Team" at bounding box center [213, 119] width 154 height 27
type input "Cash Net USA / Bankruptcy Support Team"
type input "[STREET_ADDRESS][PERSON_NAME]"
type input "Suite 1000"
type input "[GEOGRAPHIC_DATA]"
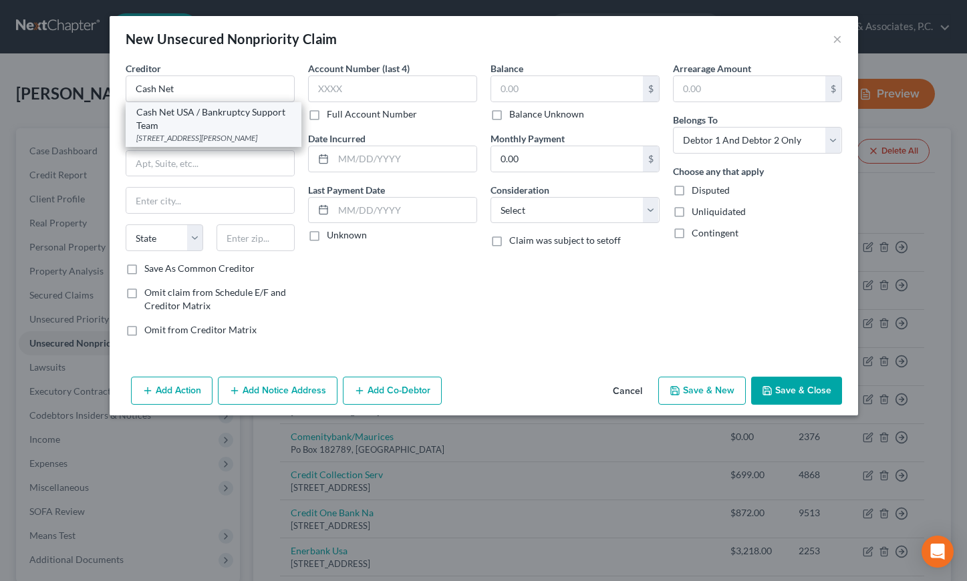
select select "14"
type input "60604"
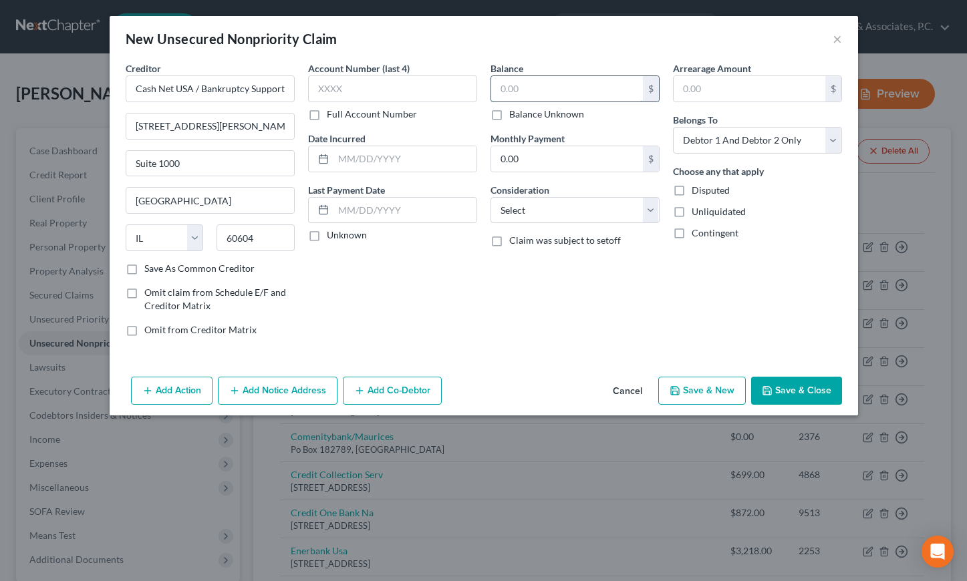
click at [507, 93] on input "text" at bounding box center [567, 88] width 152 height 25
type input "2,979.61"
click at [383, 331] on div "Account Number (last 4) Full Account Number Date Incurred Last Payment Date Unk…" at bounding box center [392, 204] width 182 height 286
click at [782, 386] on button "Save & Close" at bounding box center [796, 391] width 91 height 28
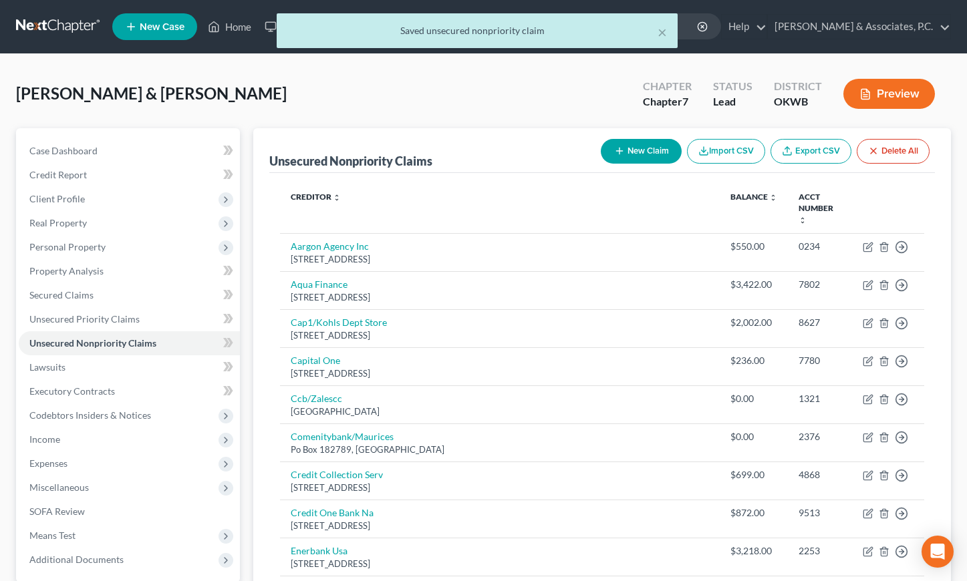
click at [636, 148] on button "New Claim" at bounding box center [641, 151] width 81 height 25
select select "2"
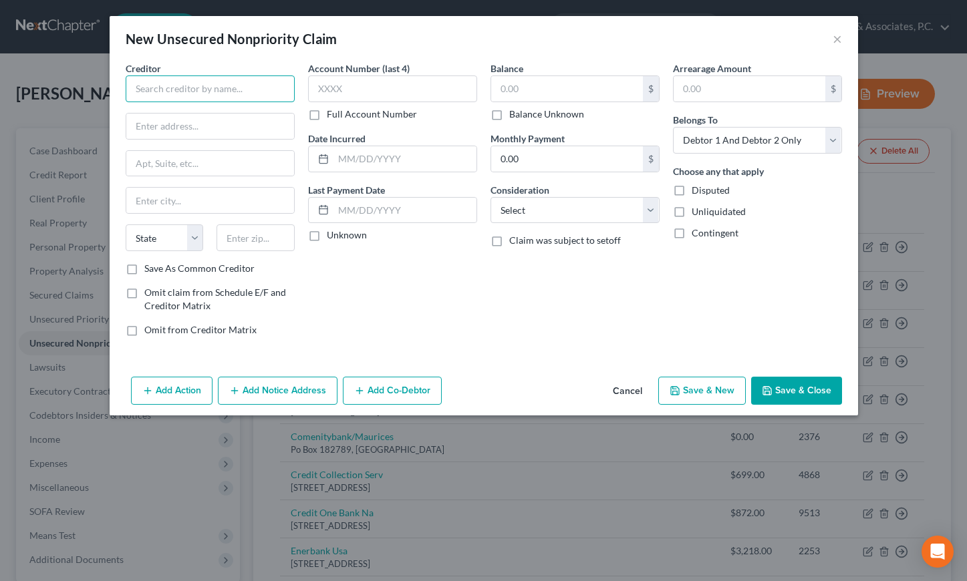
click at [168, 93] on input "text" at bounding box center [210, 88] width 169 height 27
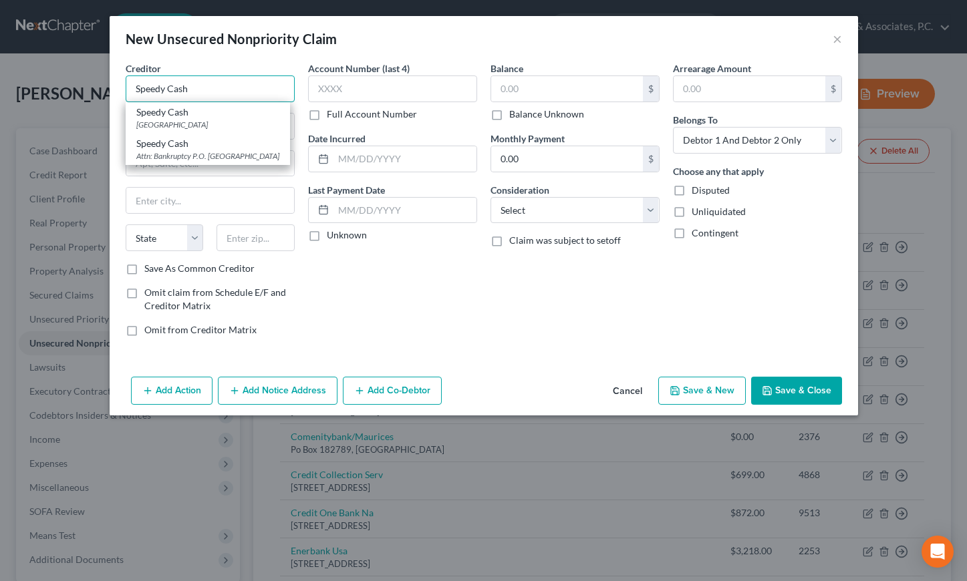
type input "Speedy Cash"
click at [379, 321] on div "Account Number (last 4) Full Account Number Date Incurred Last Payment Date Unk…" at bounding box center [392, 204] width 182 height 286
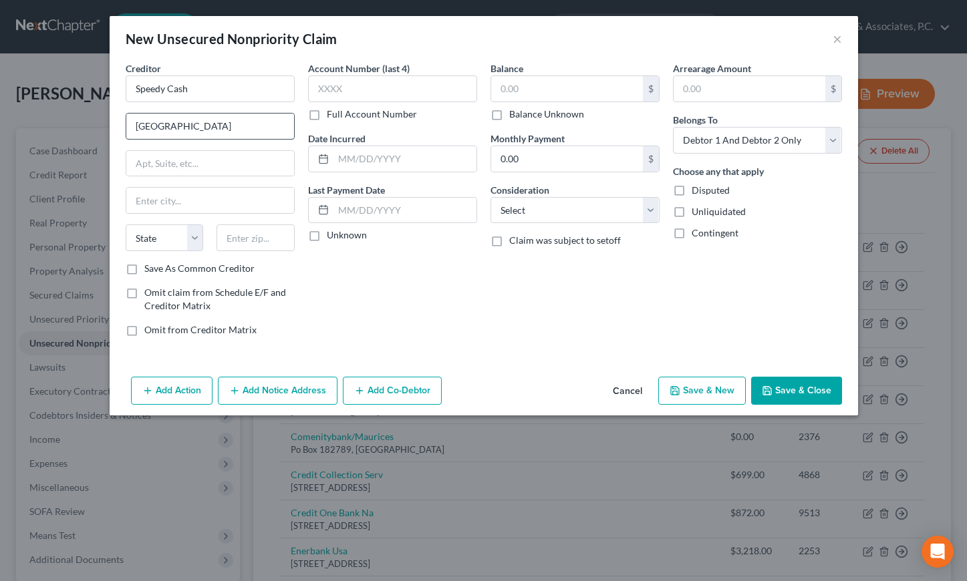
click at [218, 124] on input "[GEOGRAPHIC_DATA]" at bounding box center [210, 126] width 168 height 25
type input "[GEOGRAPHIC_DATA][PERSON_NAME]"
type input "Suite 100"
click at [190, 200] on input "text" at bounding box center [210, 200] width 168 height 25
type input "Carrolton"
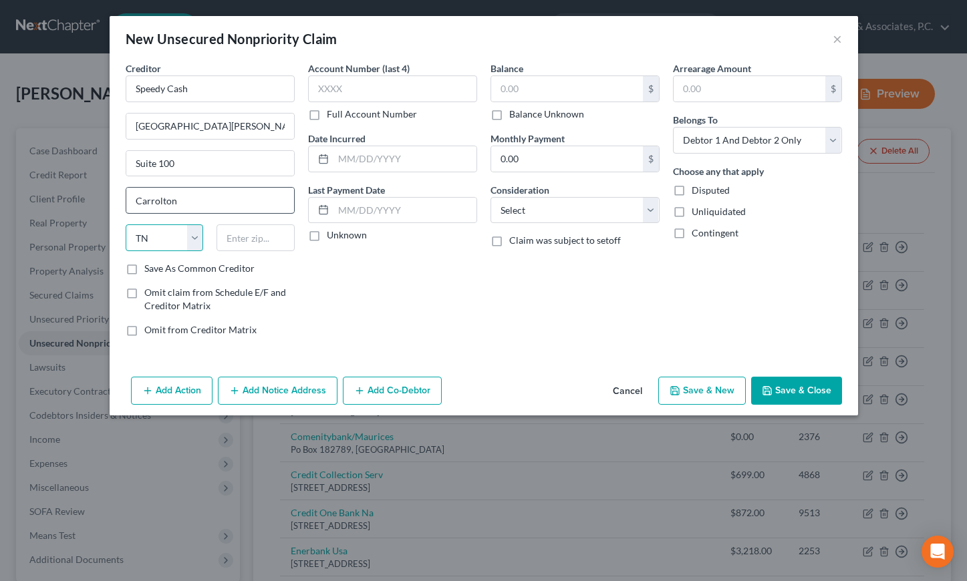
select select "45"
type input "75006"
type input "Carrollton"
type input "1250"
click at [571, 88] on input "text" at bounding box center [567, 88] width 152 height 25
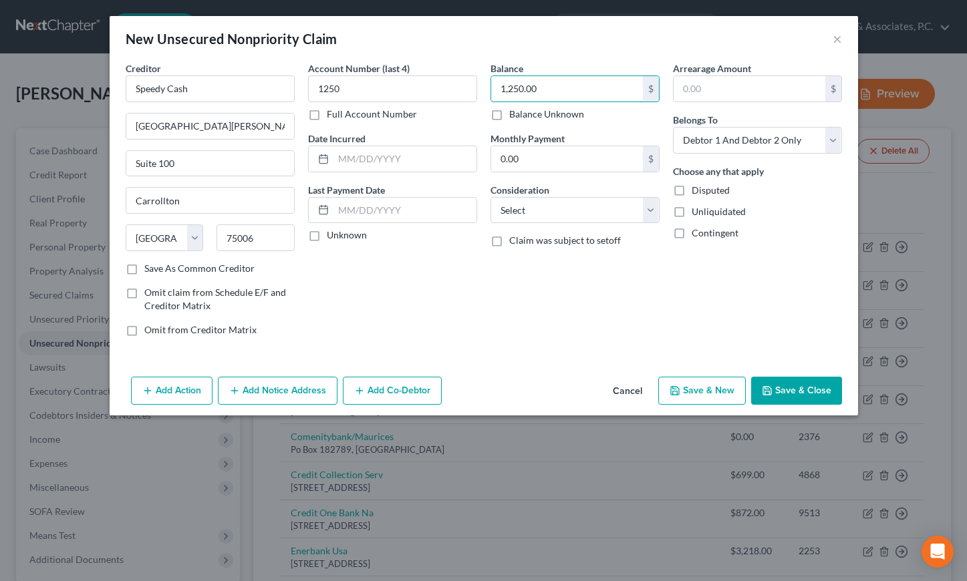
type input "1,250.00"
click at [782, 390] on button "Save & Close" at bounding box center [796, 391] width 91 height 28
